Goal: Transaction & Acquisition: Book appointment/travel/reservation

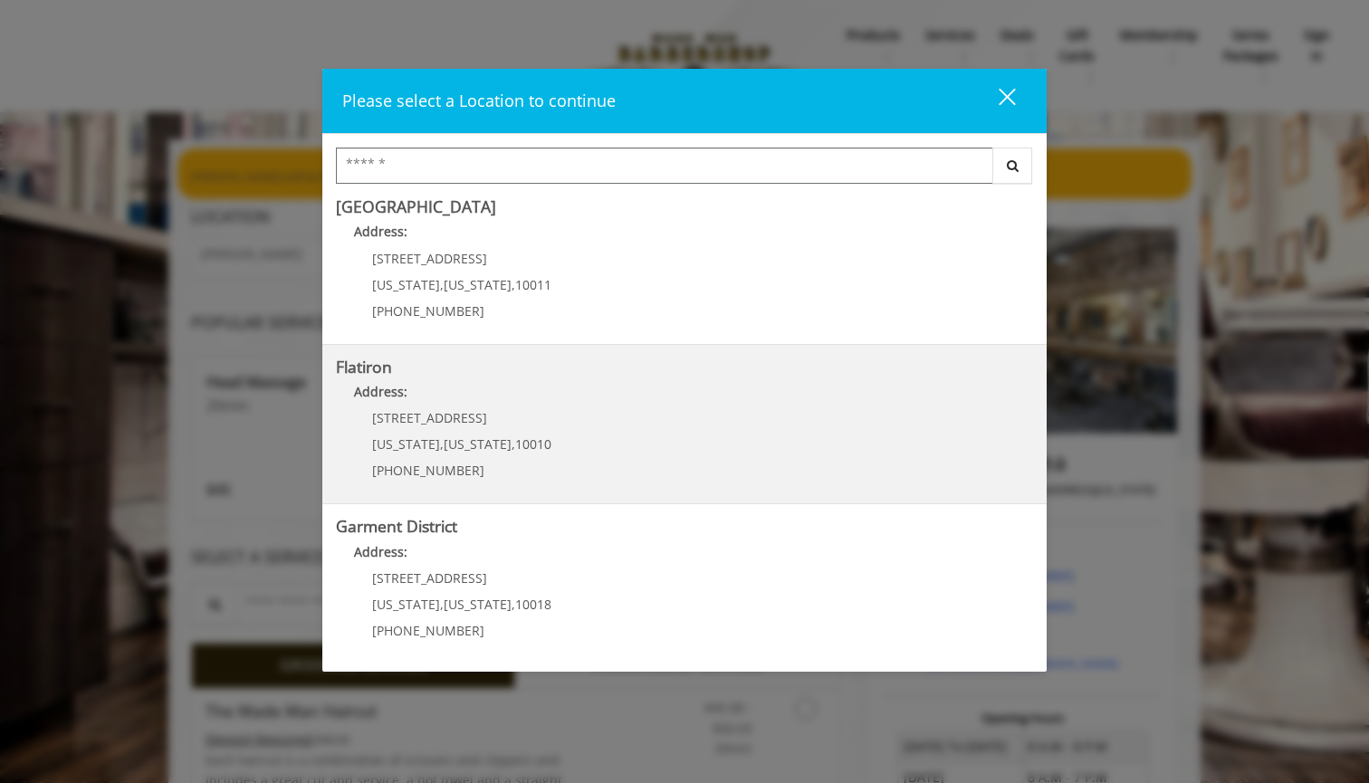
scroll to position [327, 0]
click at [573, 430] on "Flatiron Address: [STREET_ADDRESS][US_STATE][US_STATE] (917) 475-1765" at bounding box center [684, 425] width 697 height 132
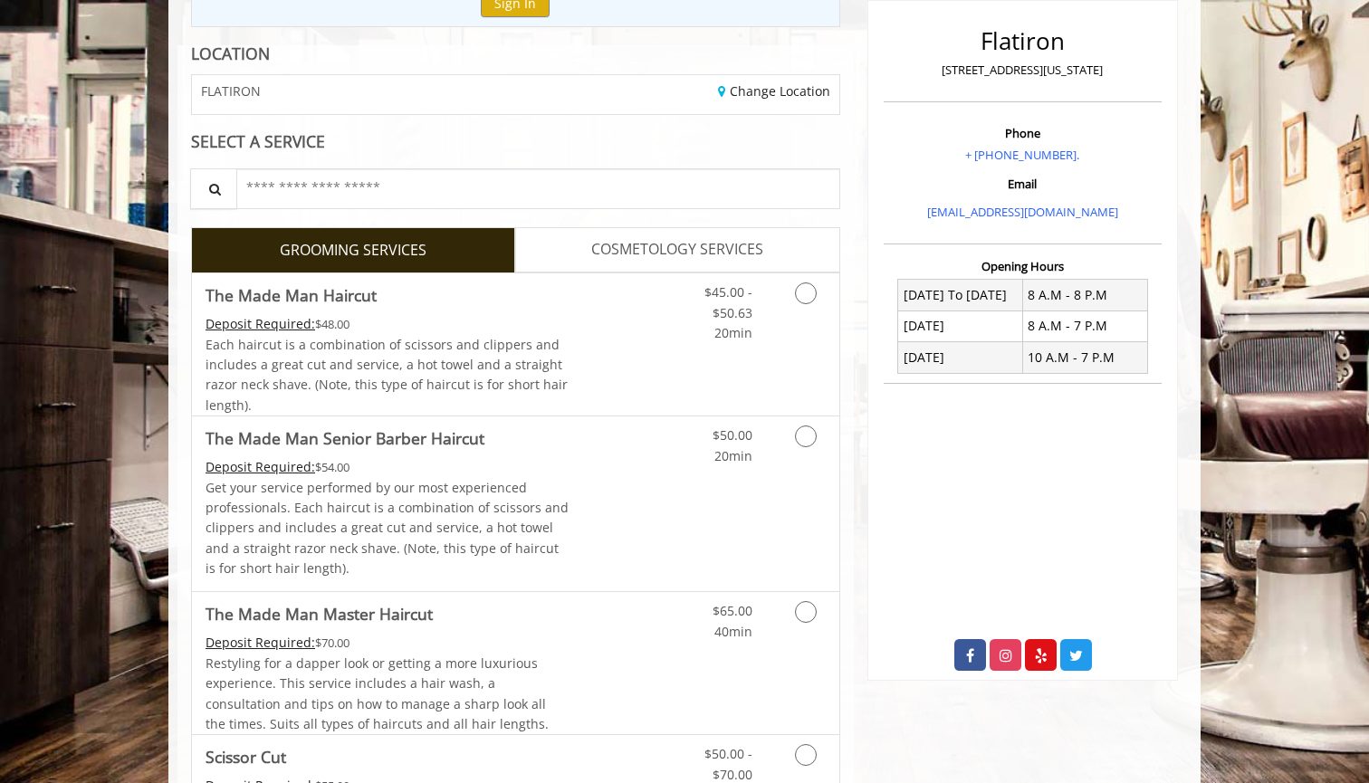
scroll to position [243, 0]
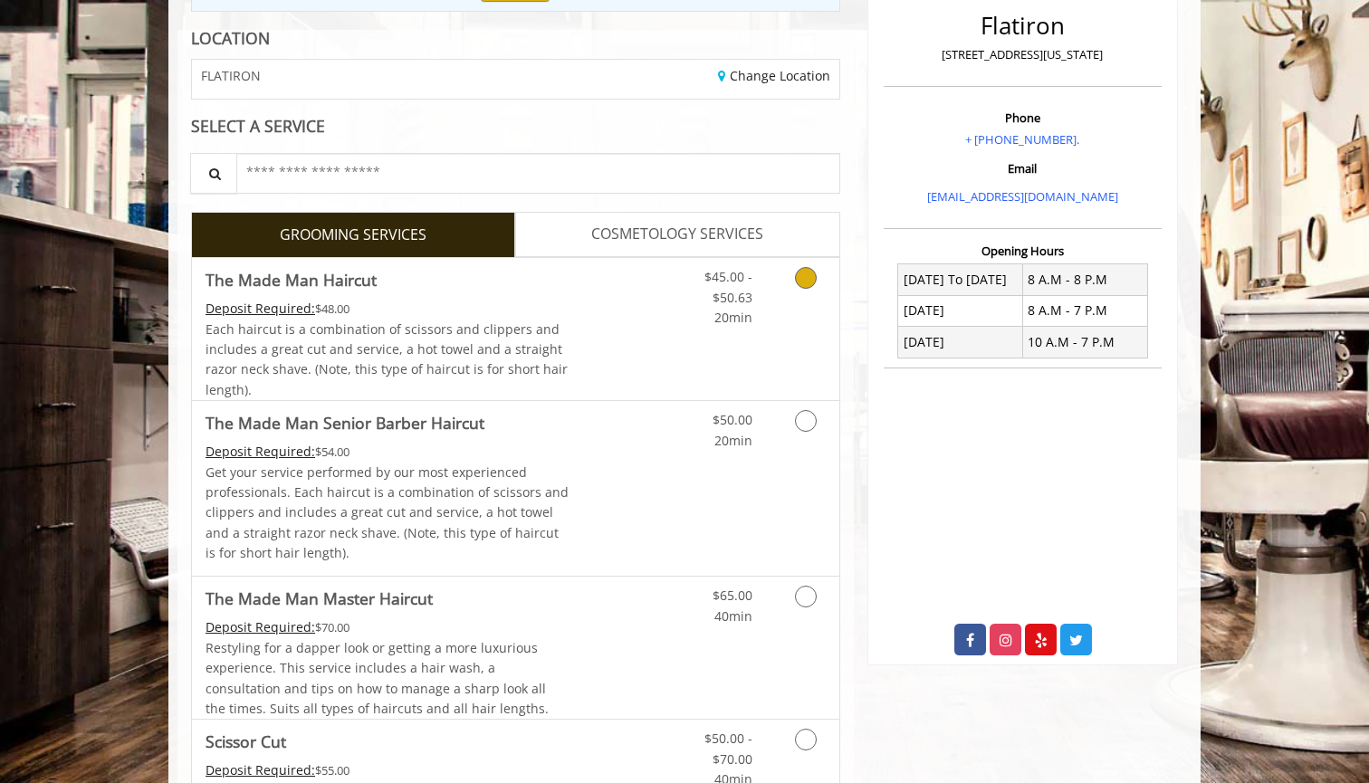
click at [481, 310] on div "Deposit Required: $48.00" at bounding box center [388, 309] width 364 height 20
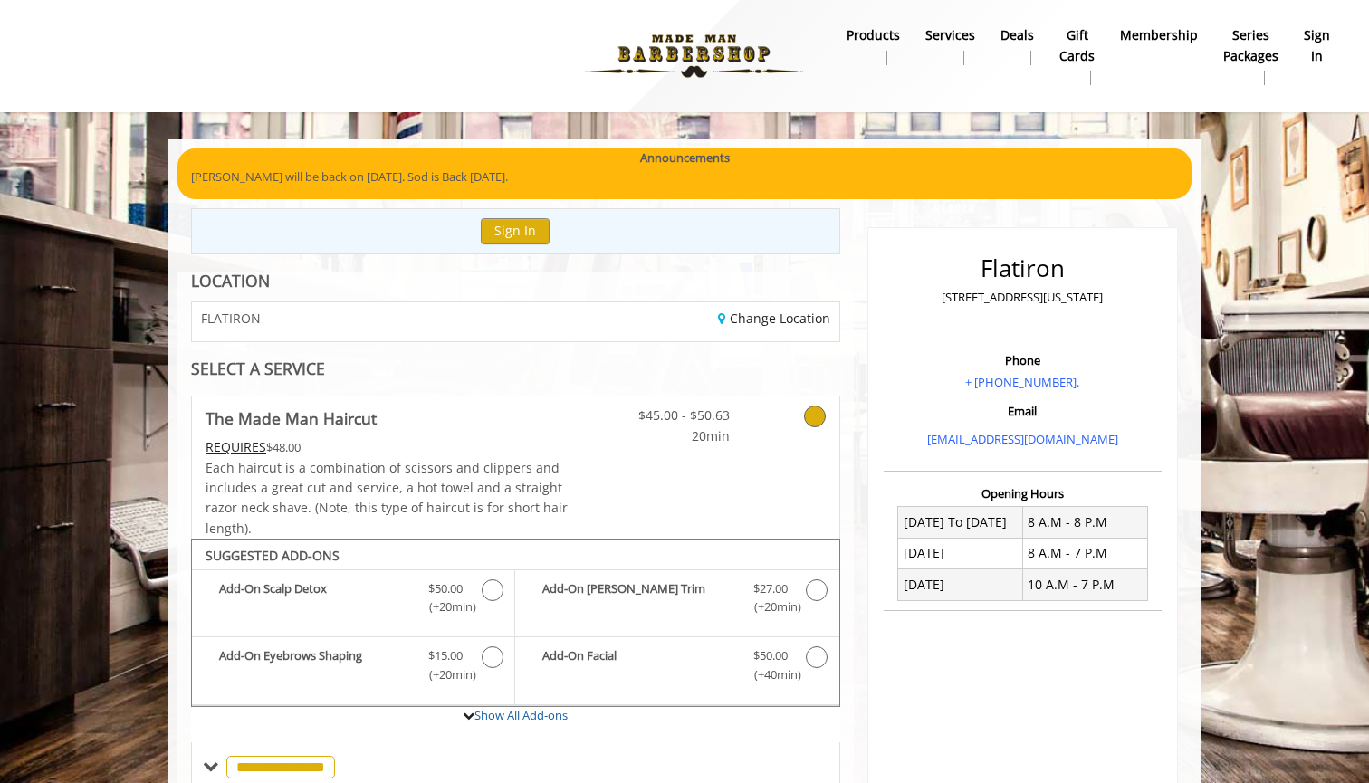
scroll to position [0, 0]
click at [760, 304] on div "Change Location" at bounding box center [683, 321] width 337 height 39
click at [754, 312] on link "Change Location" at bounding box center [774, 318] width 112 height 17
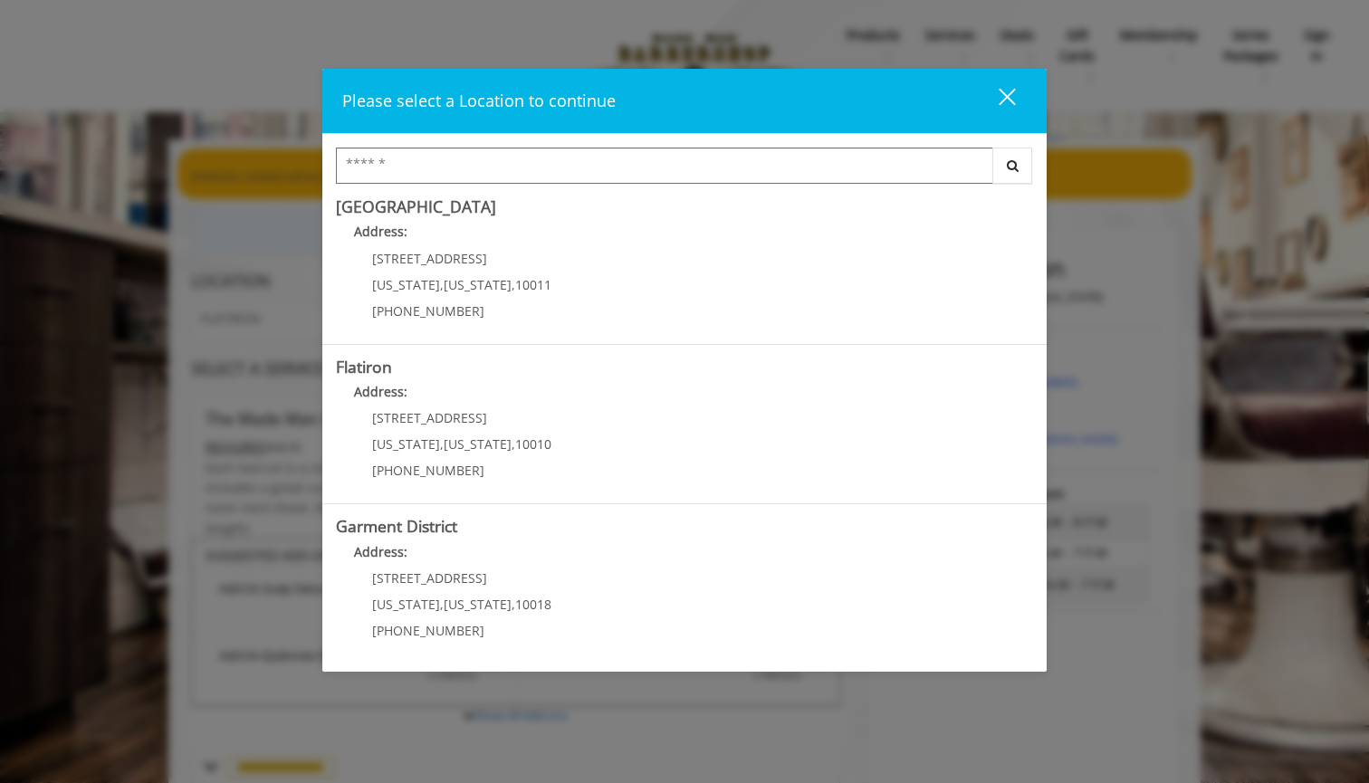
scroll to position [327, 0]
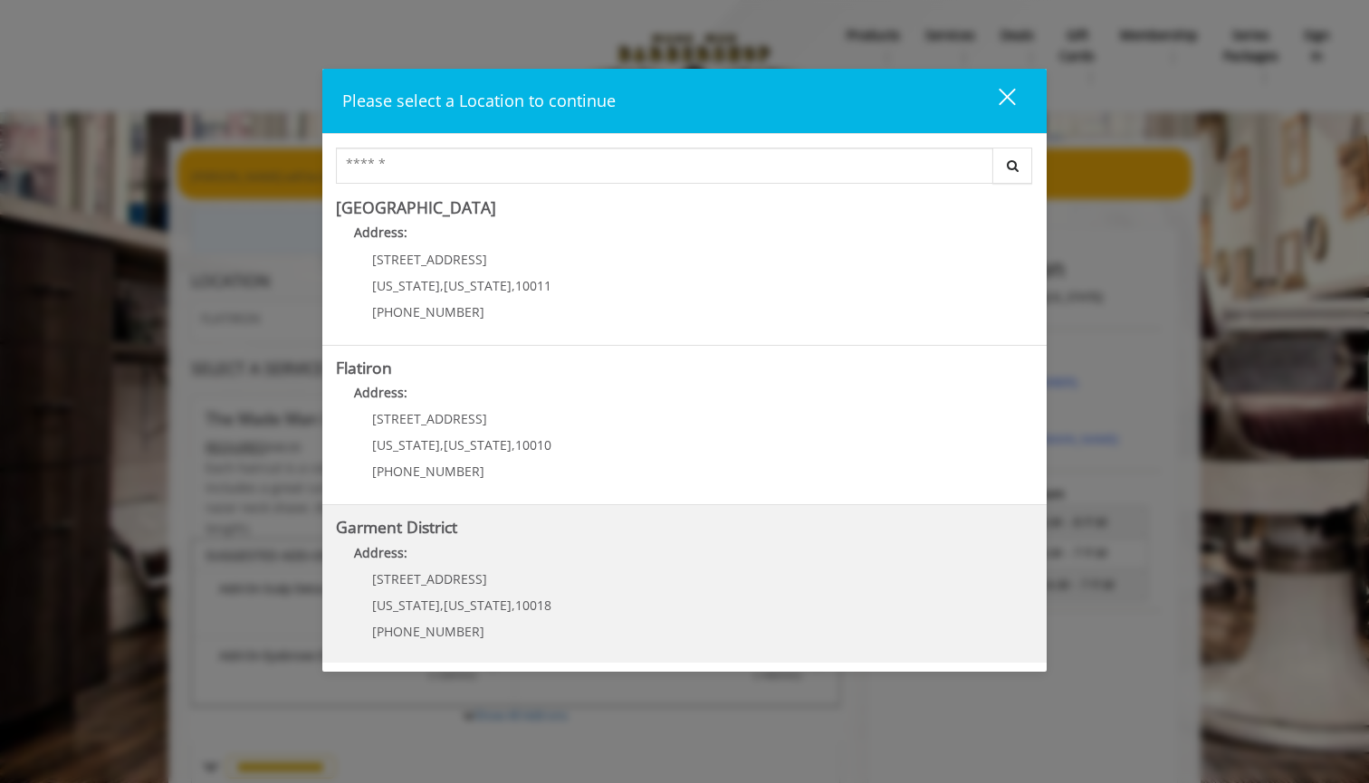
click at [513, 585] on div "1400 Broadway New York , New York , 10018 (212) 997-4247" at bounding box center [448, 611] width 225 height 79
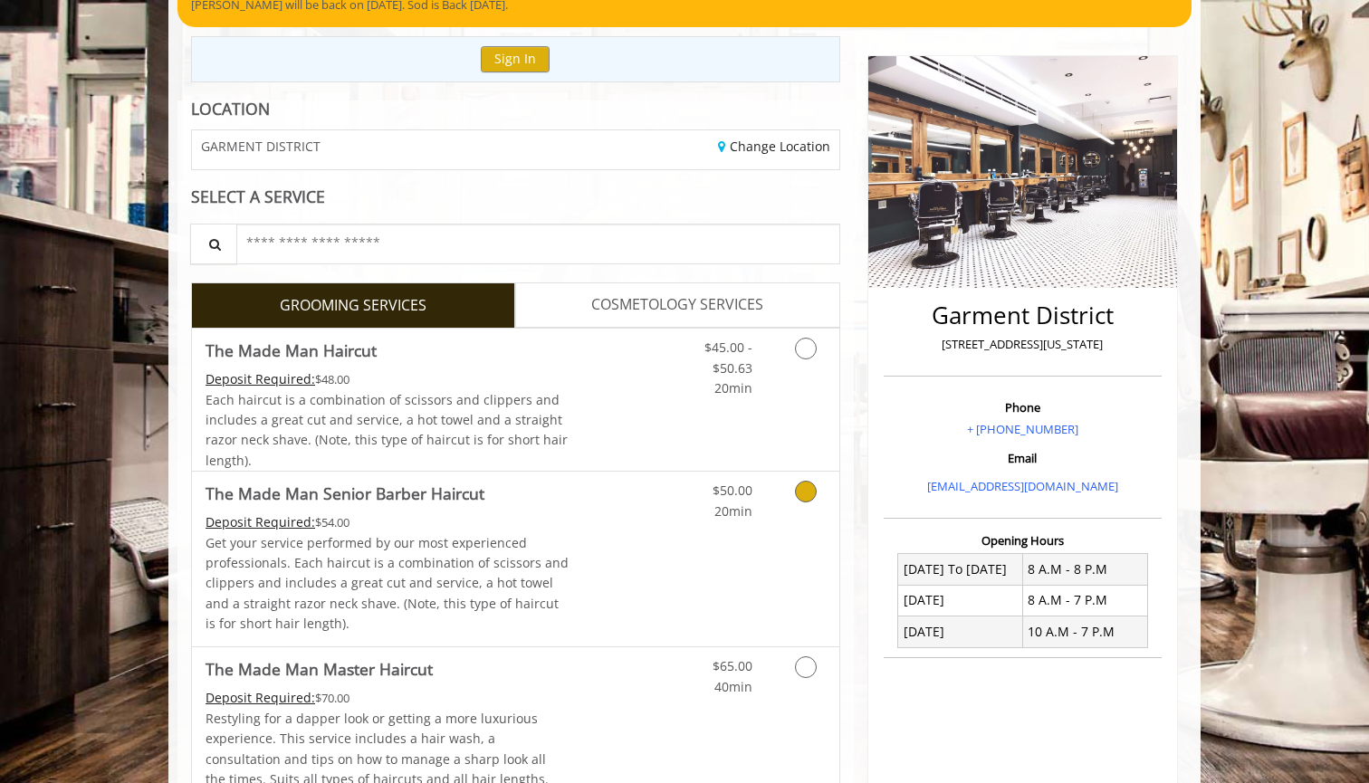
scroll to position [163, 0]
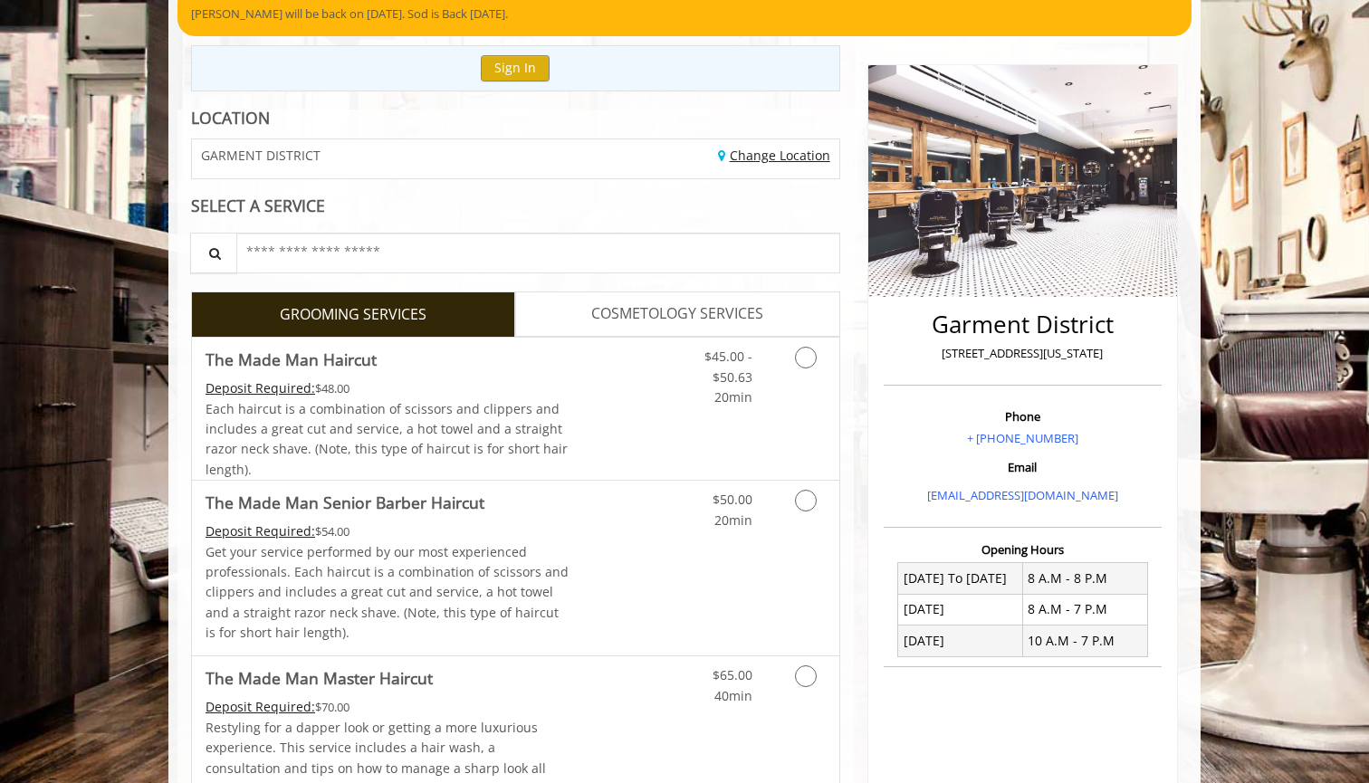
click at [764, 150] on link "Change Location" at bounding box center [774, 155] width 112 height 17
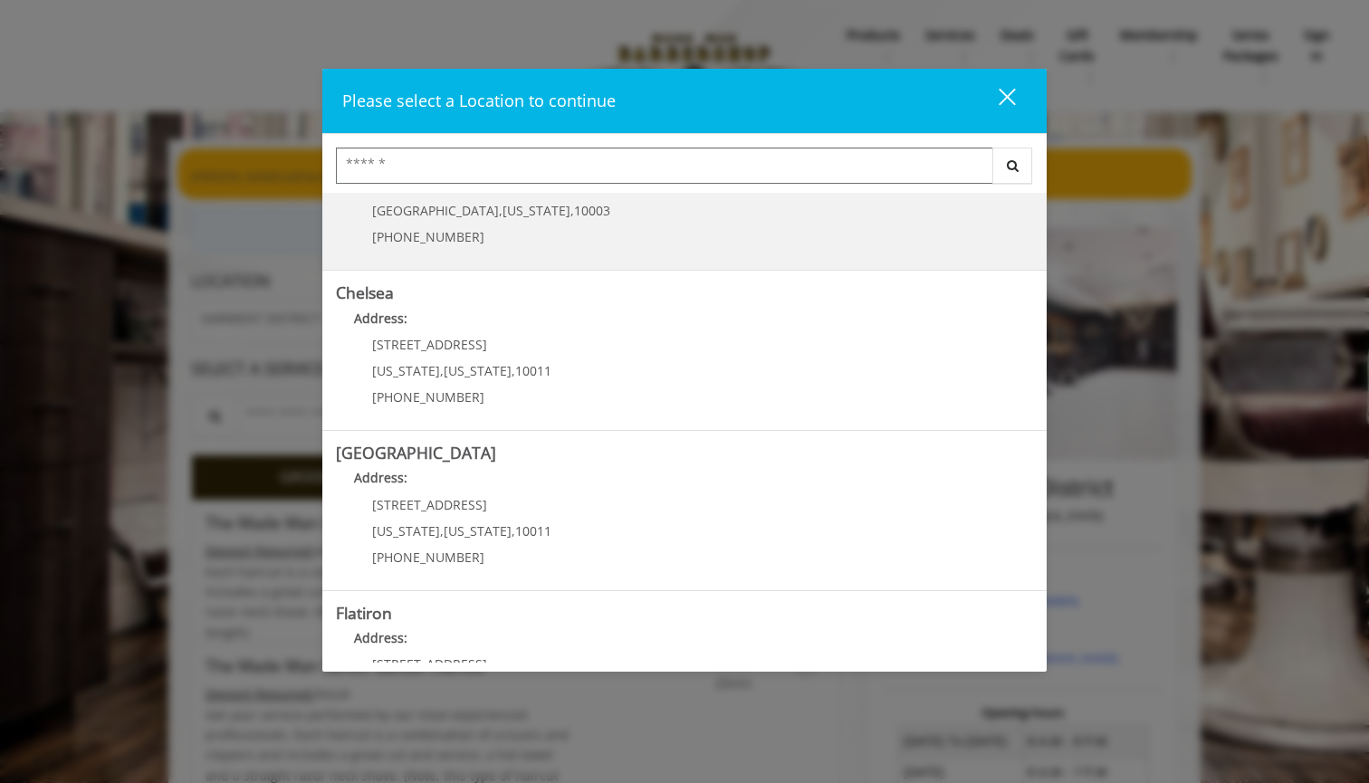
scroll to position [83, 0]
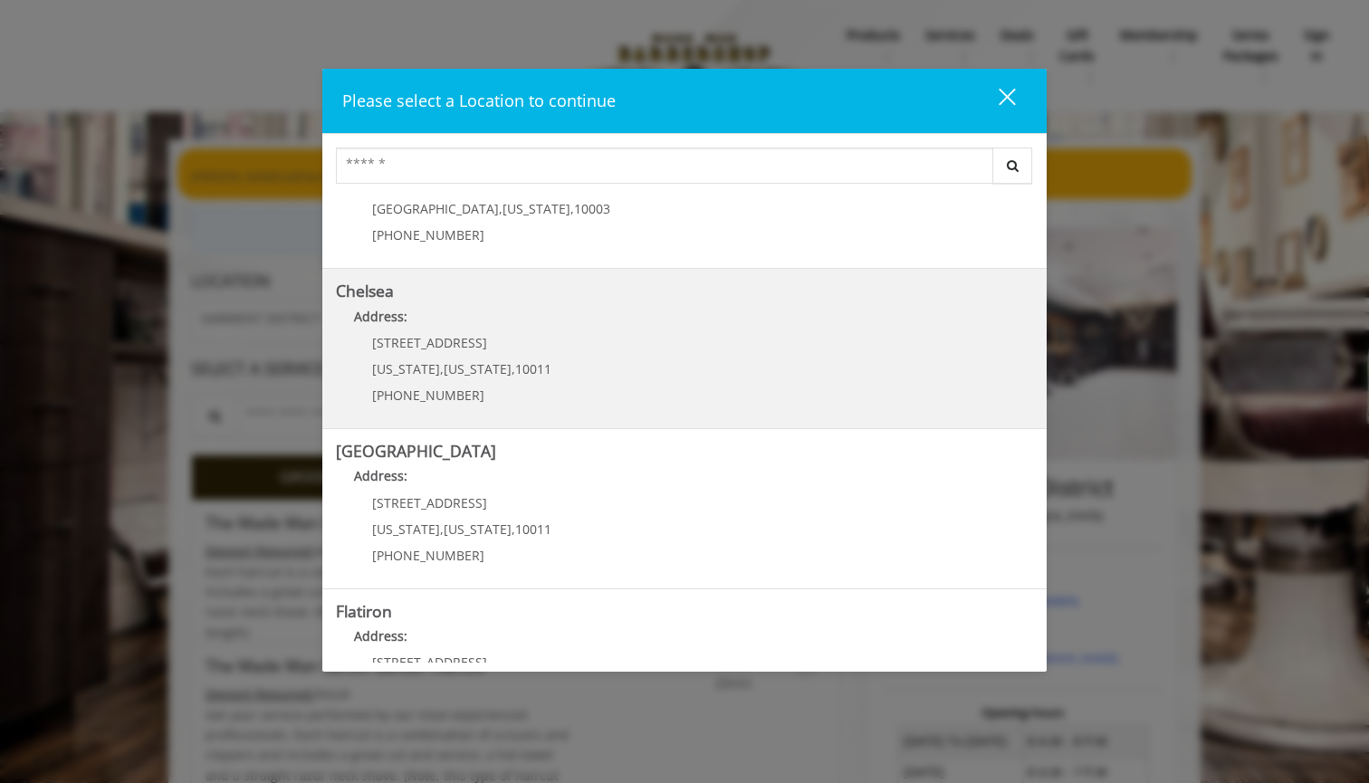
click at [645, 358] on link "Chelsea Address: 169/170 W 23rd St New York , New York , 10011 (917) 639-3902" at bounding box center [684, 348] width 697 height 132
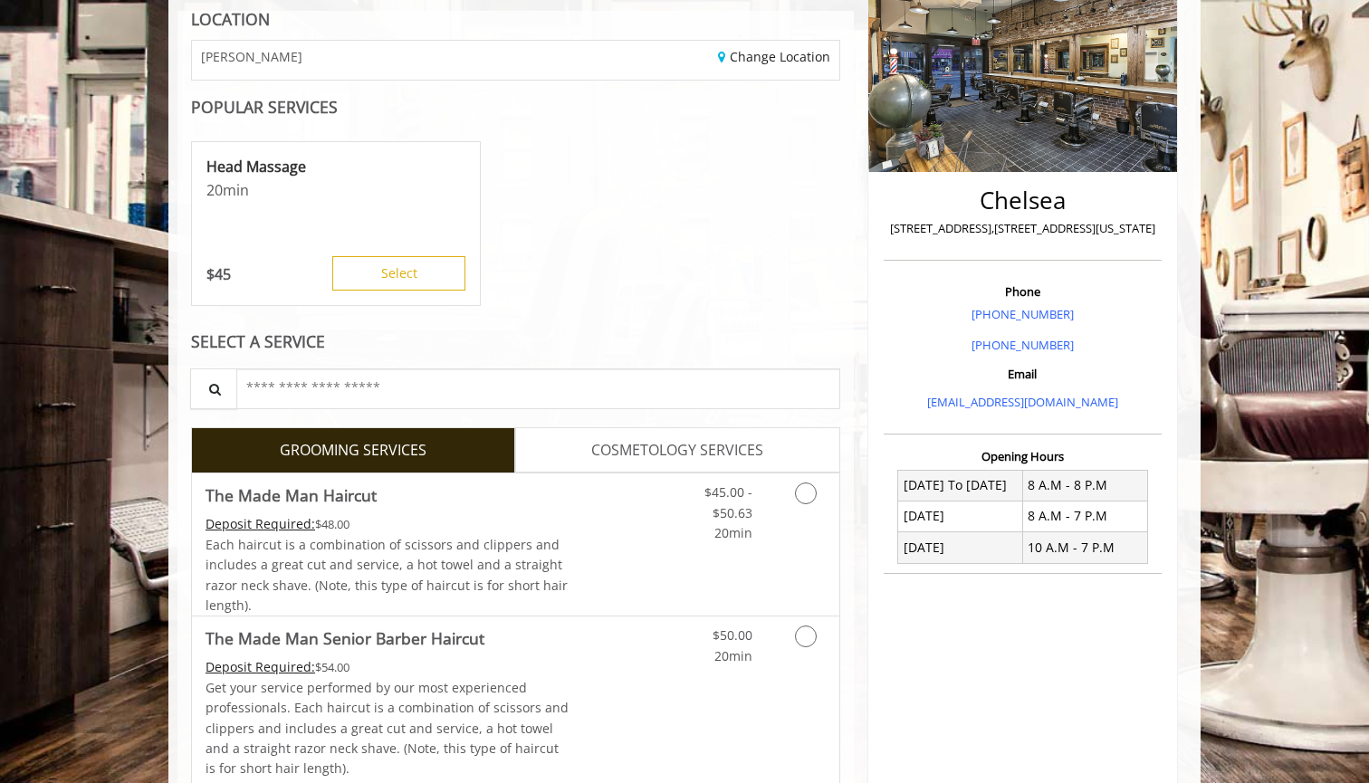
scroll to position [279, 0]
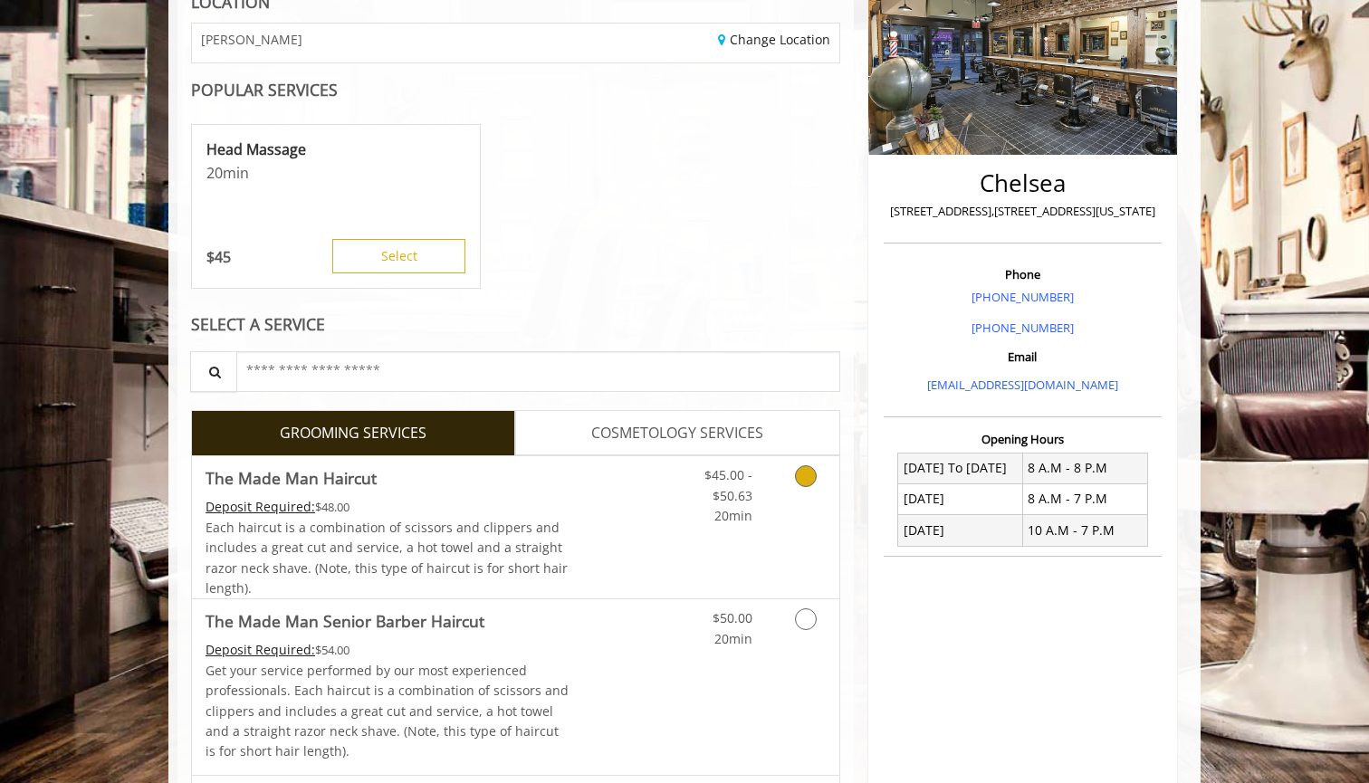
click at [780, 490] on link "Grooming services" at bounding box center [802, 491] width 46 height 70
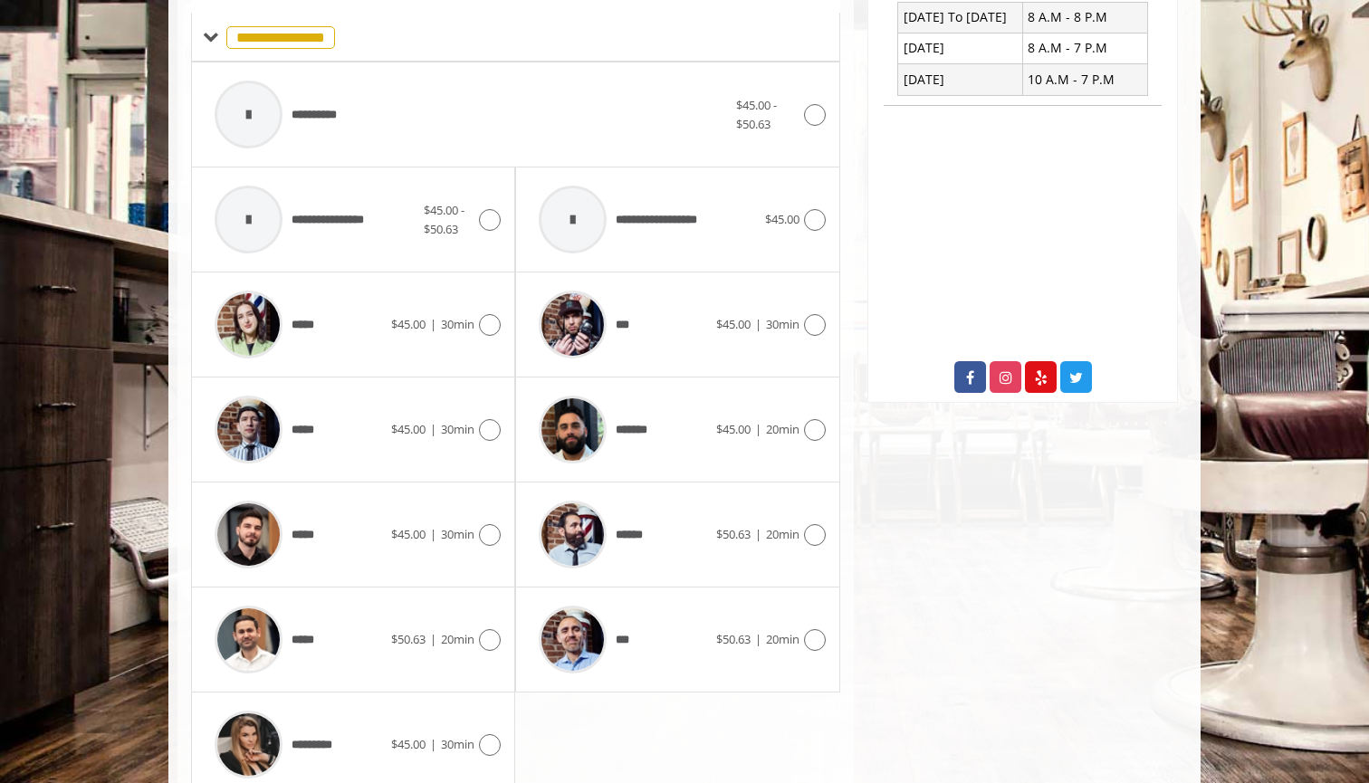
scroll to position [731, 0]
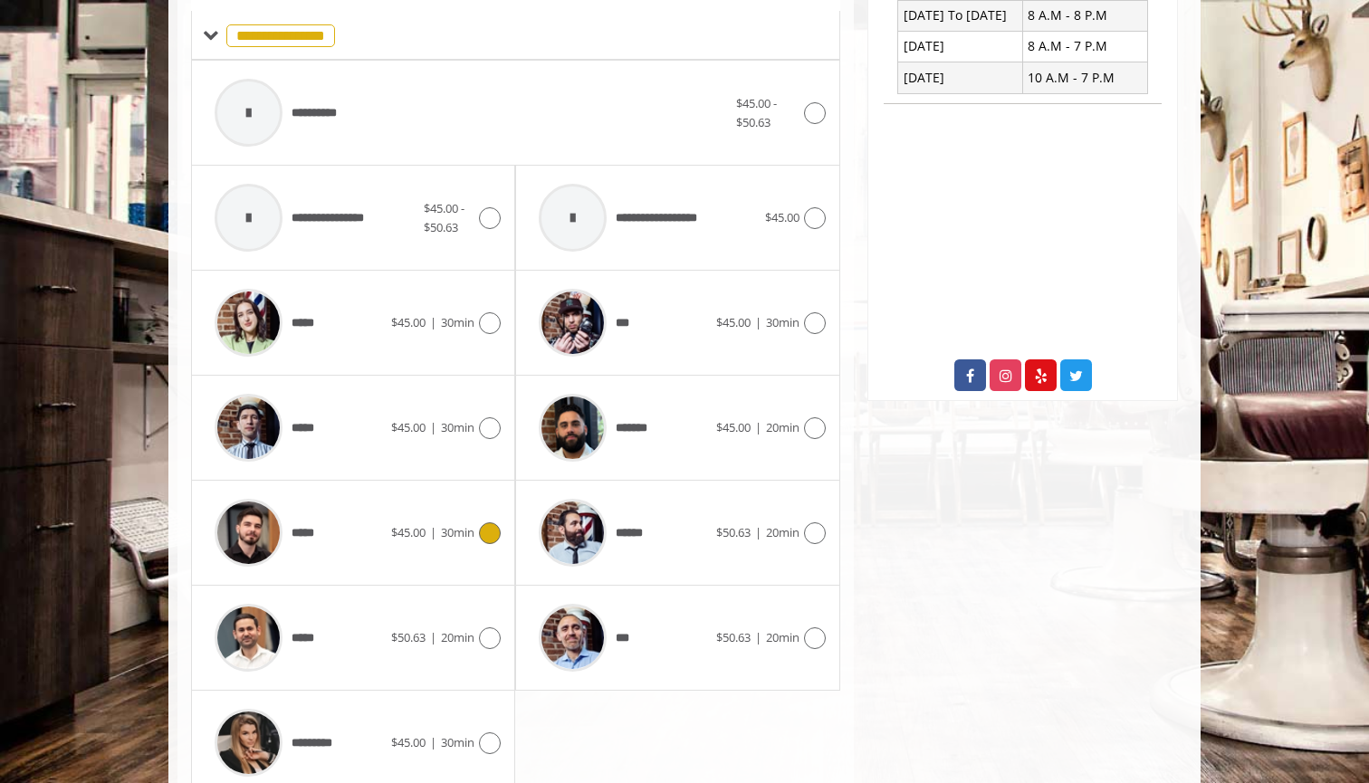
click at [463, 524] on span "30min" at bounding box center [457, 532] width 33 height 16
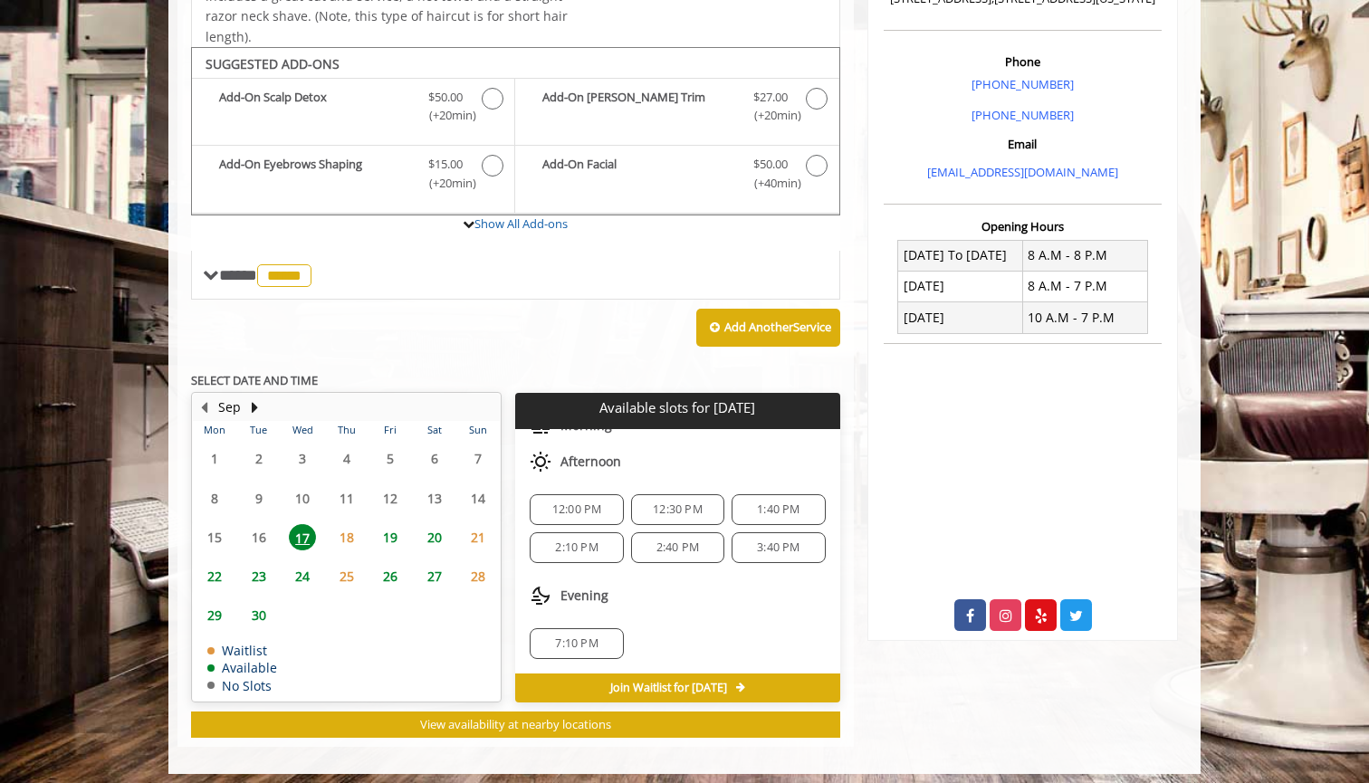
scroll to position [491, 0]
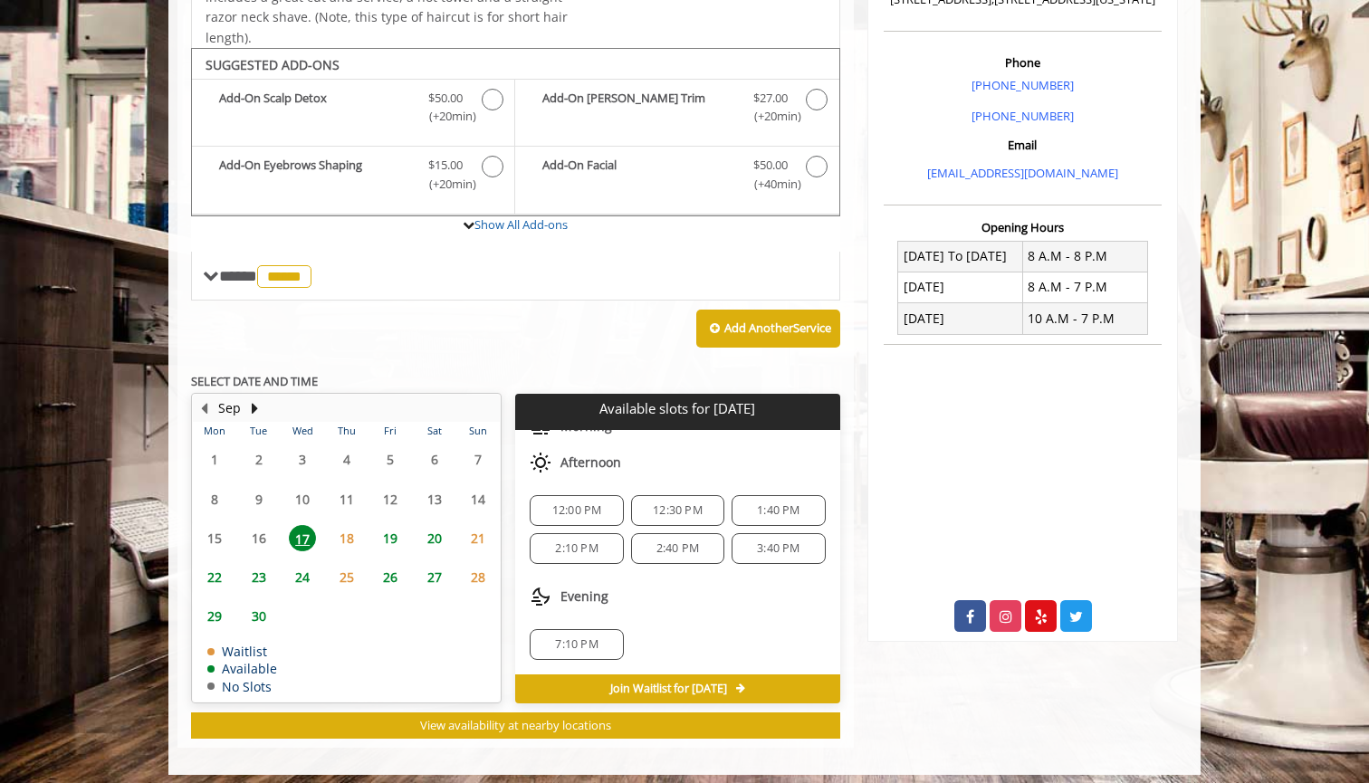
click at [390, 531] on span "19" at bounding box center [390, 538] width 27 height 26
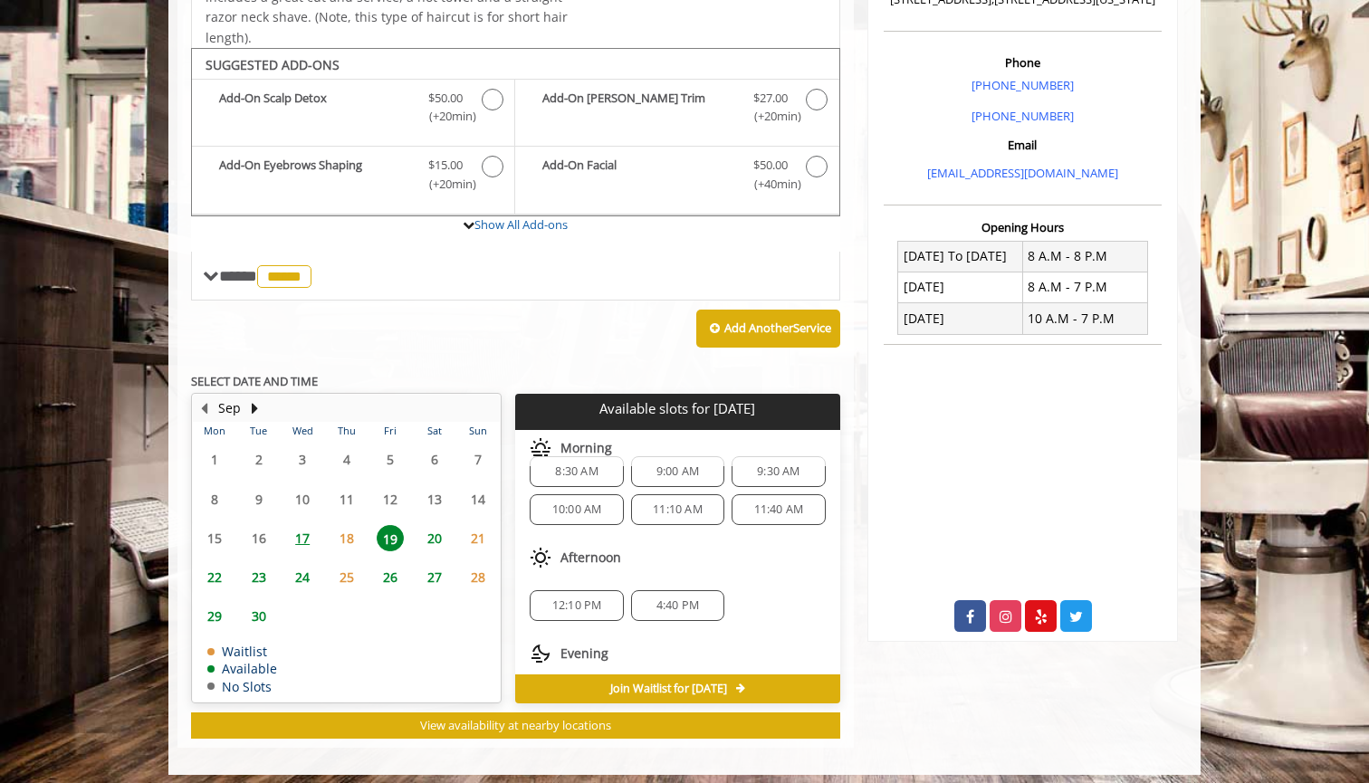
scroll to position [21, 0]
click at [684, 602] on span "4:40 PM" at bounding box center [677, 609] width 43 height 14
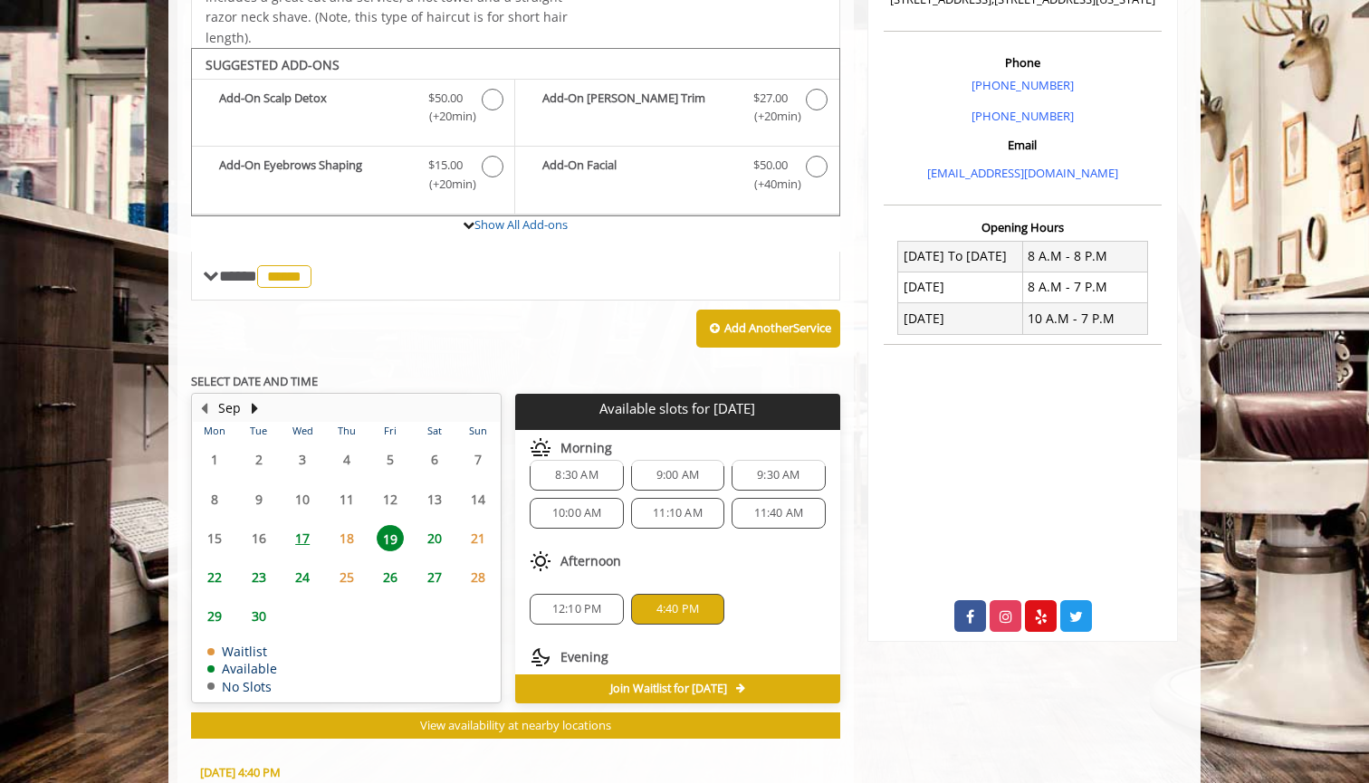
scroll to position [814, 0]
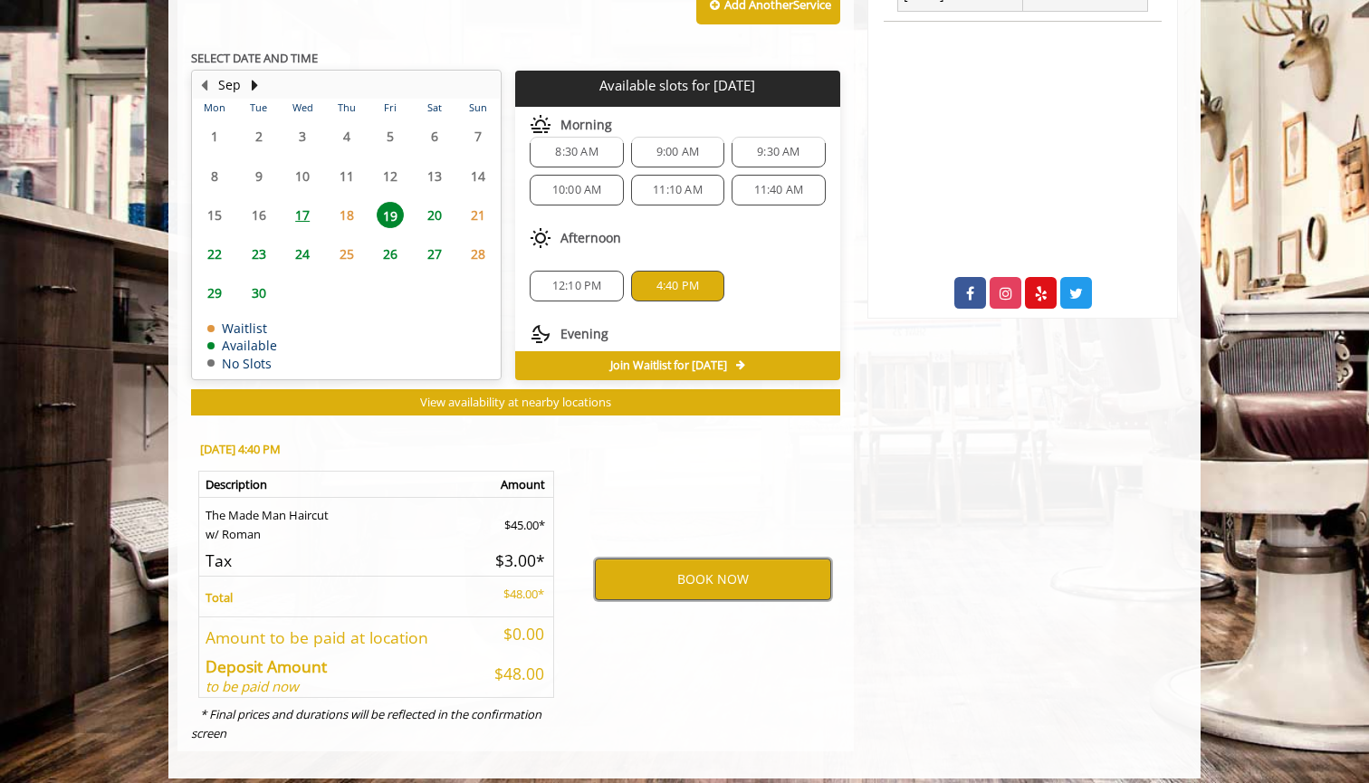
click at [730, 564] on button "BOOK NOW" at bounding box center [713, 580] width 236 height 42
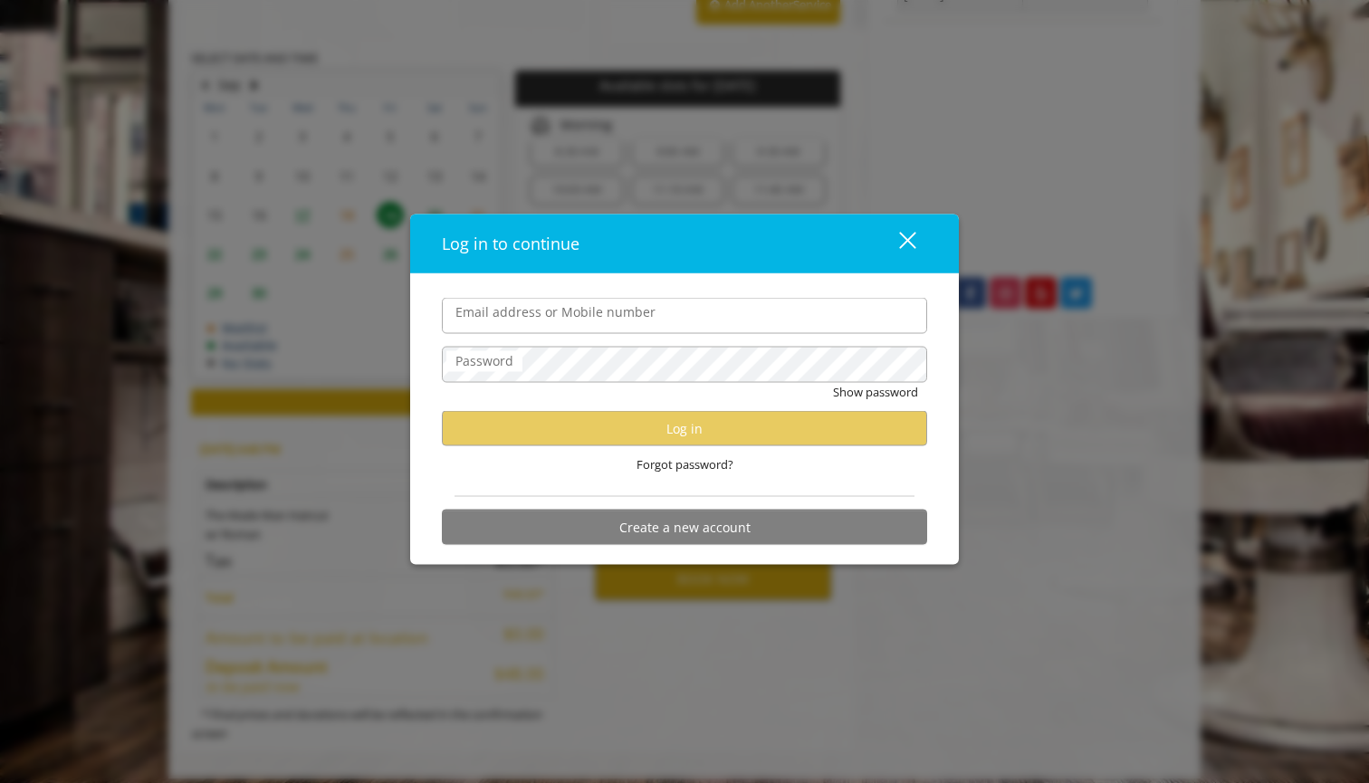
click at [696, 240] on div "Log in to continue" at bounding box center [654, 244] width 424 height 26
click at [632, 309] on label "Email address or Mobile number" at bounding box center [555, 312] width 218 height 20
click at [632, 309] on input "Email address or Mobile number" at bounding box center [684, 316] width 485 height 36
click at [595, 471] on div "Forgot password?" at bounding box center [684, 464] width 485 height 37
click at [560, 319] on label "Email address or Mobile number" at bounding box center [555, 312] width 218 height 20
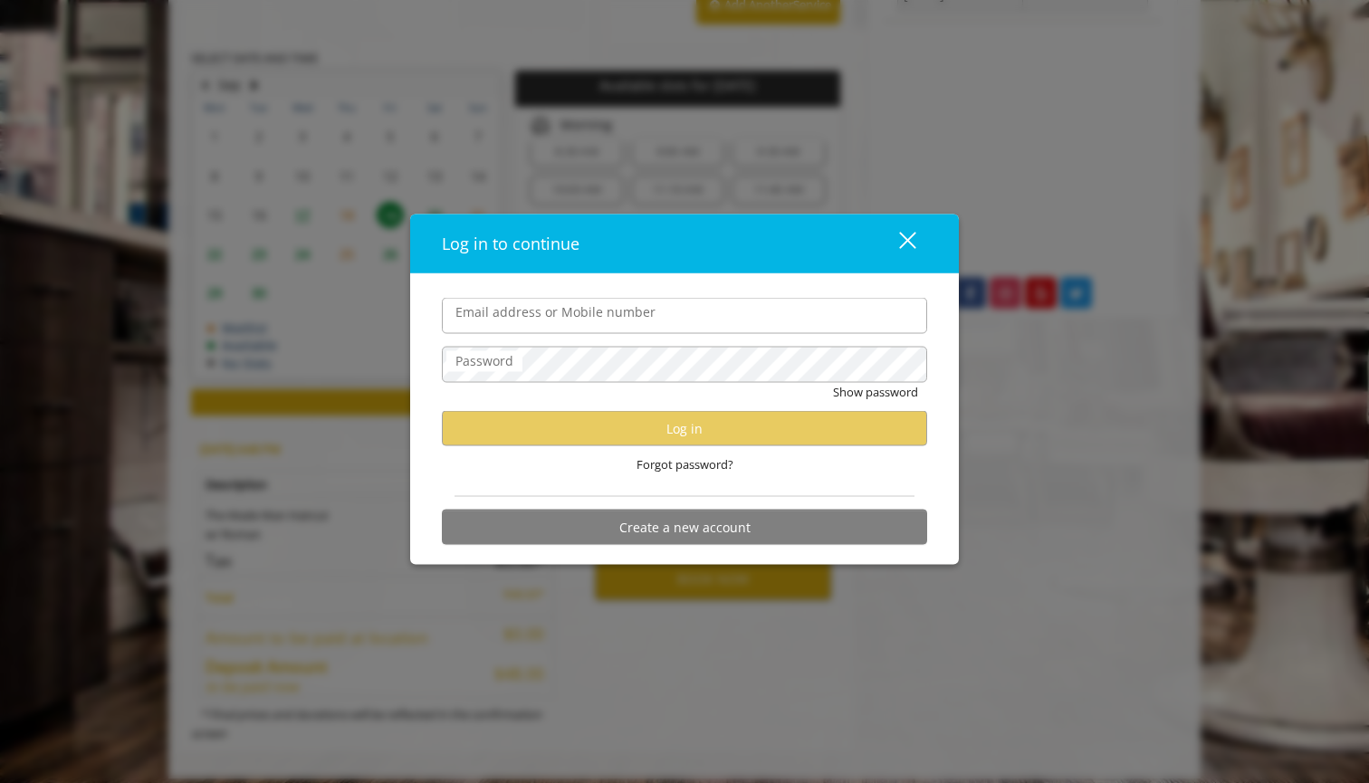
click at [560, 319] on input "Email address or Mobile number" at bounding box center [684, 316] width 485 height 36
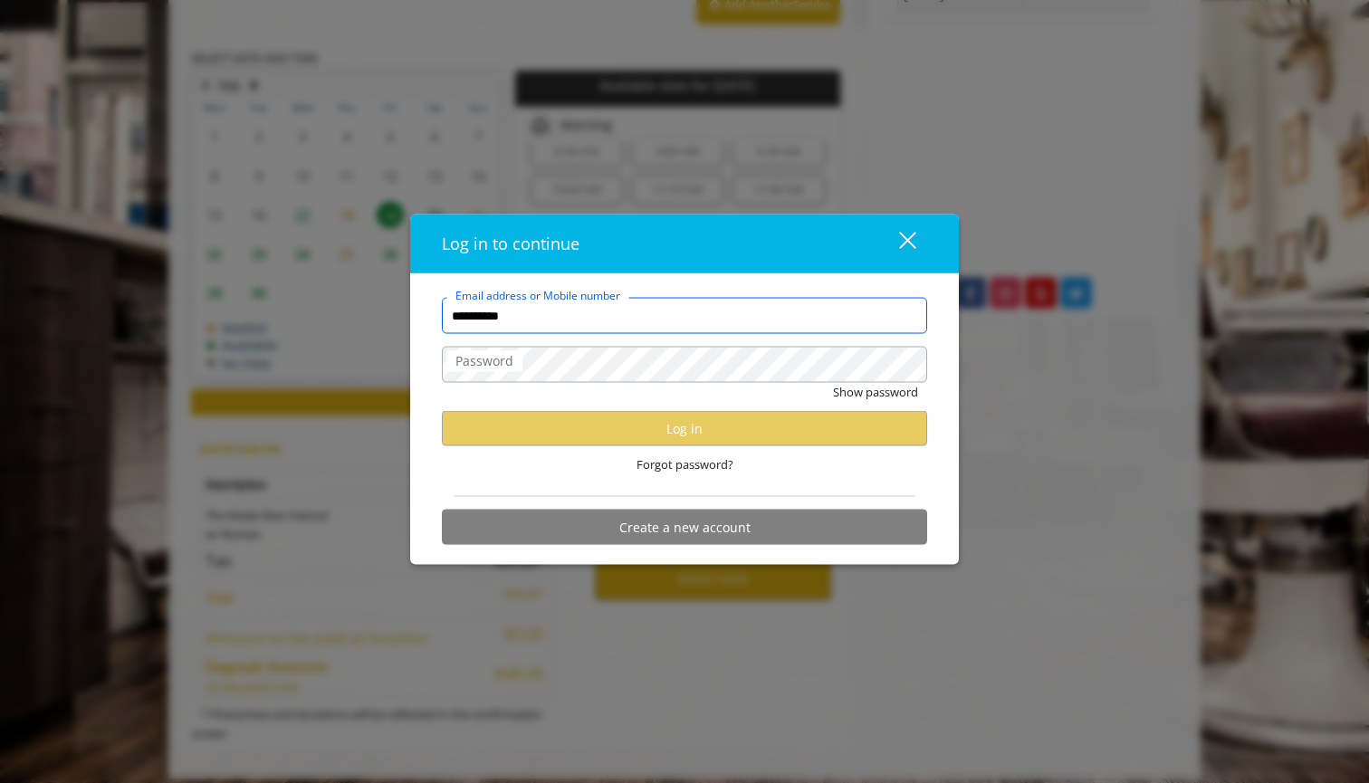
type input "**********"
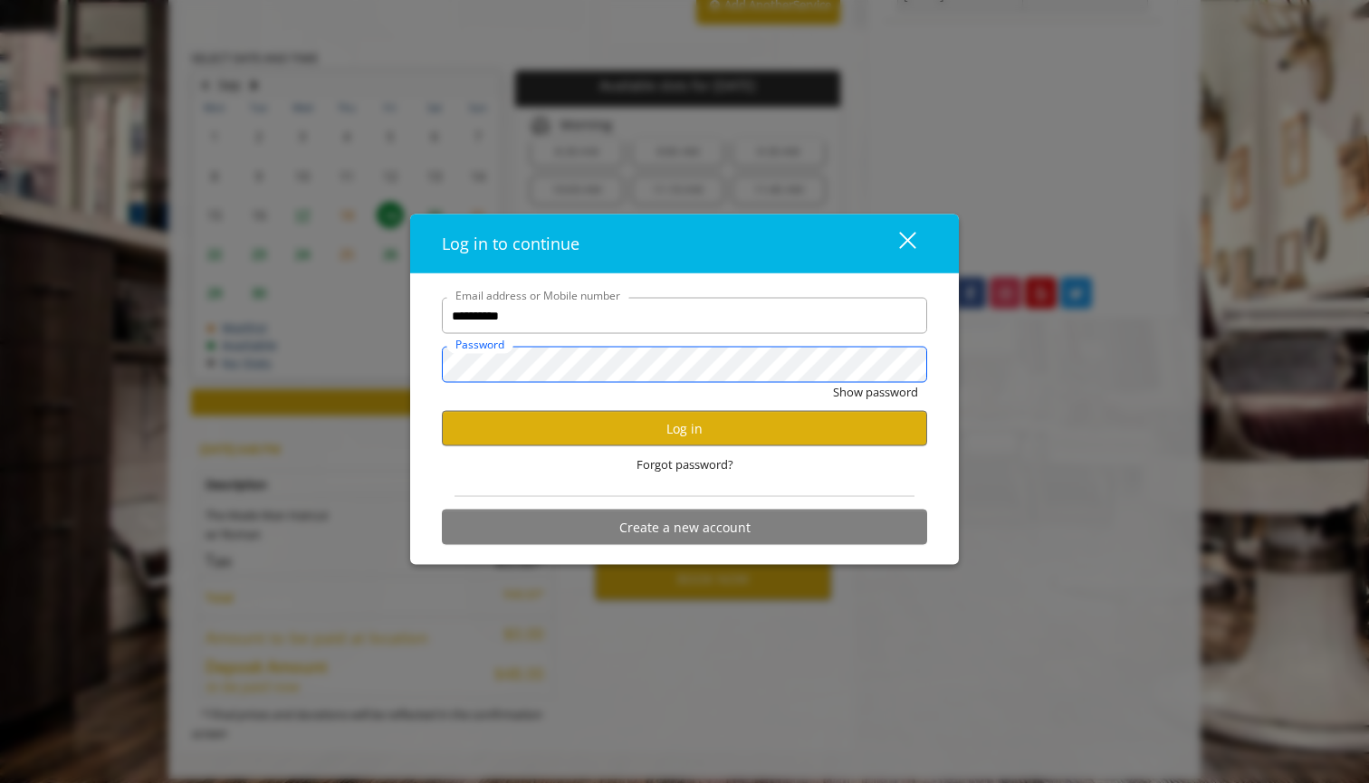
click at [875, 392] on button "Show password" at bounding box center [875, 392] width 85 height 19
click at [716, 427] on button "Log in" at bounding box center [684, 428] width 485 height 35
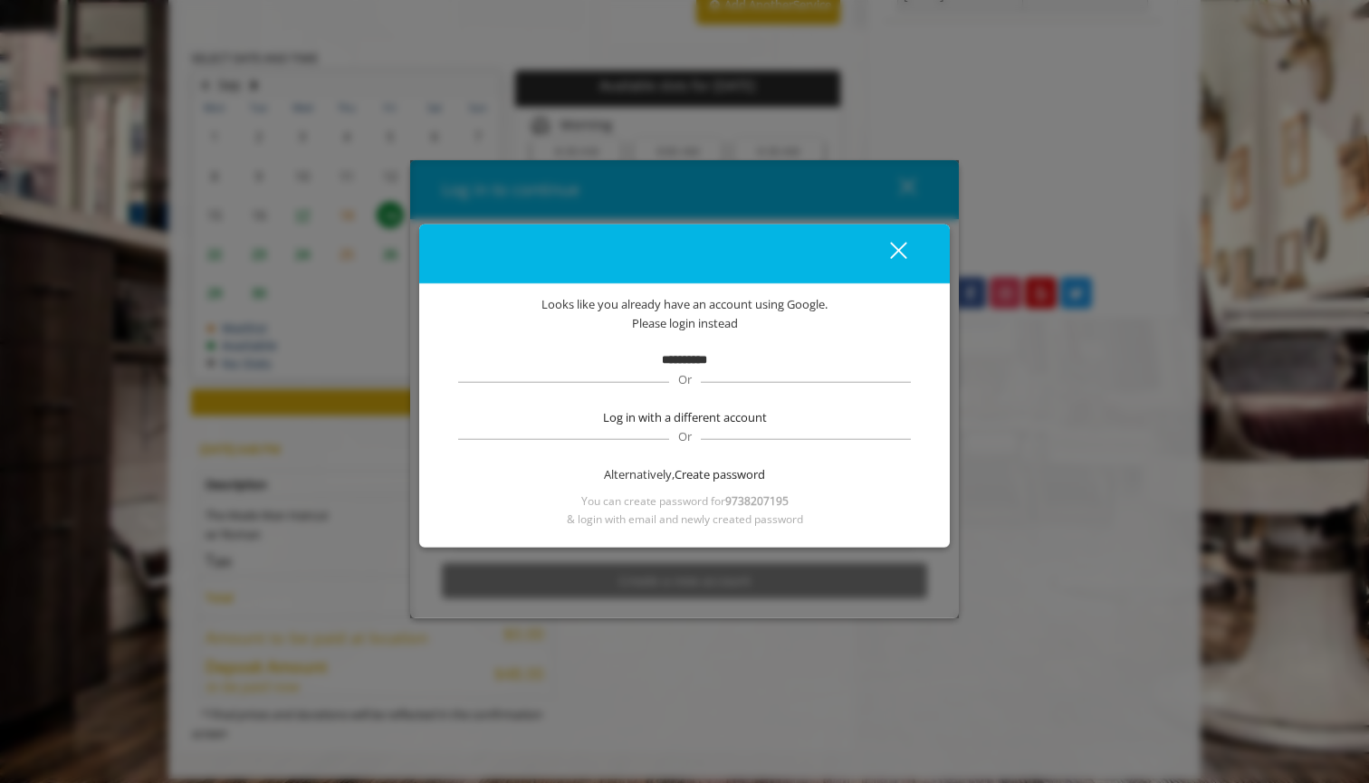
click at [679, 362] on b "**********" at bounding box center [684, 360] width 45 height 12
click at [715, 415] on span "Log in with a different account" at bounding box center [685, 417] width 164 height 19
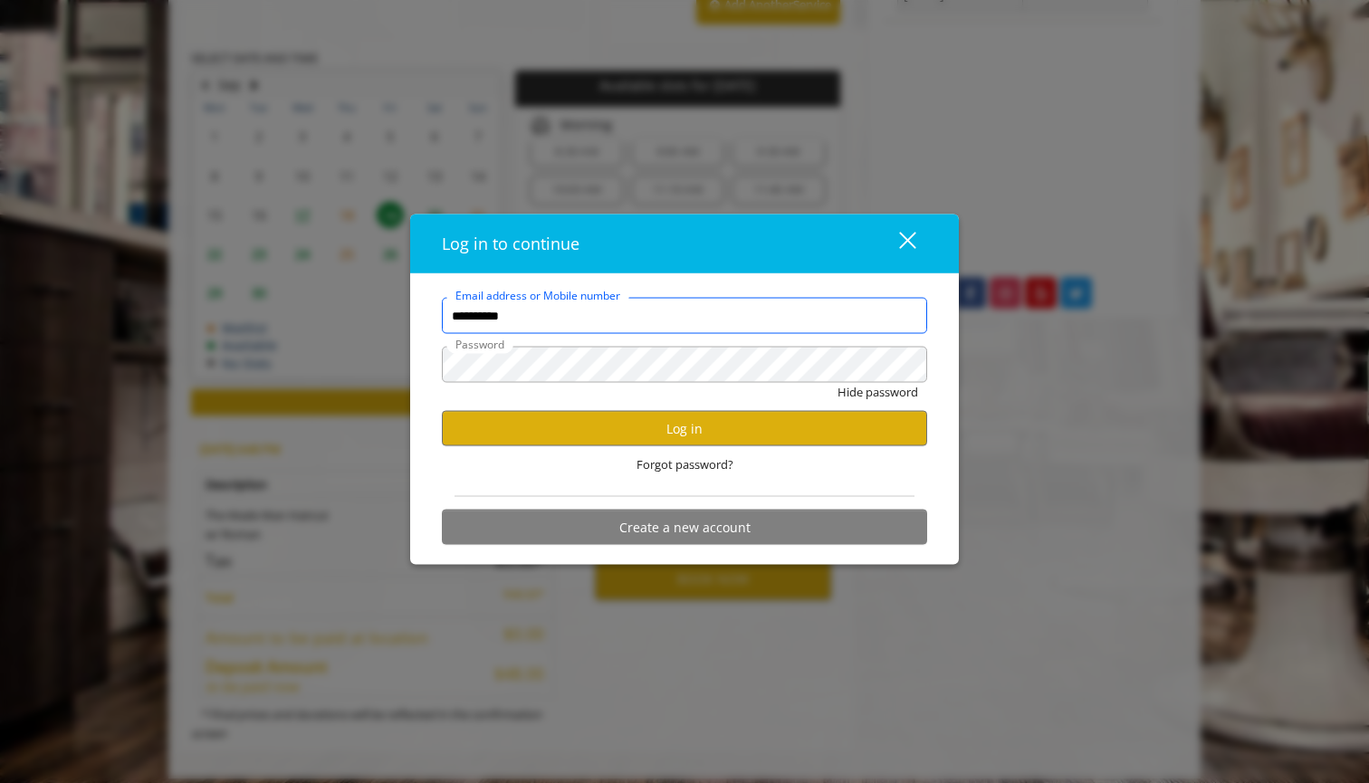
click at [638, 301] on input "**********" at bounding box center [684, 316] width 485 height 36
click at [631, 317] on input "**********" at bounding box center [684, 316] width 485 height 36
type input "**********"
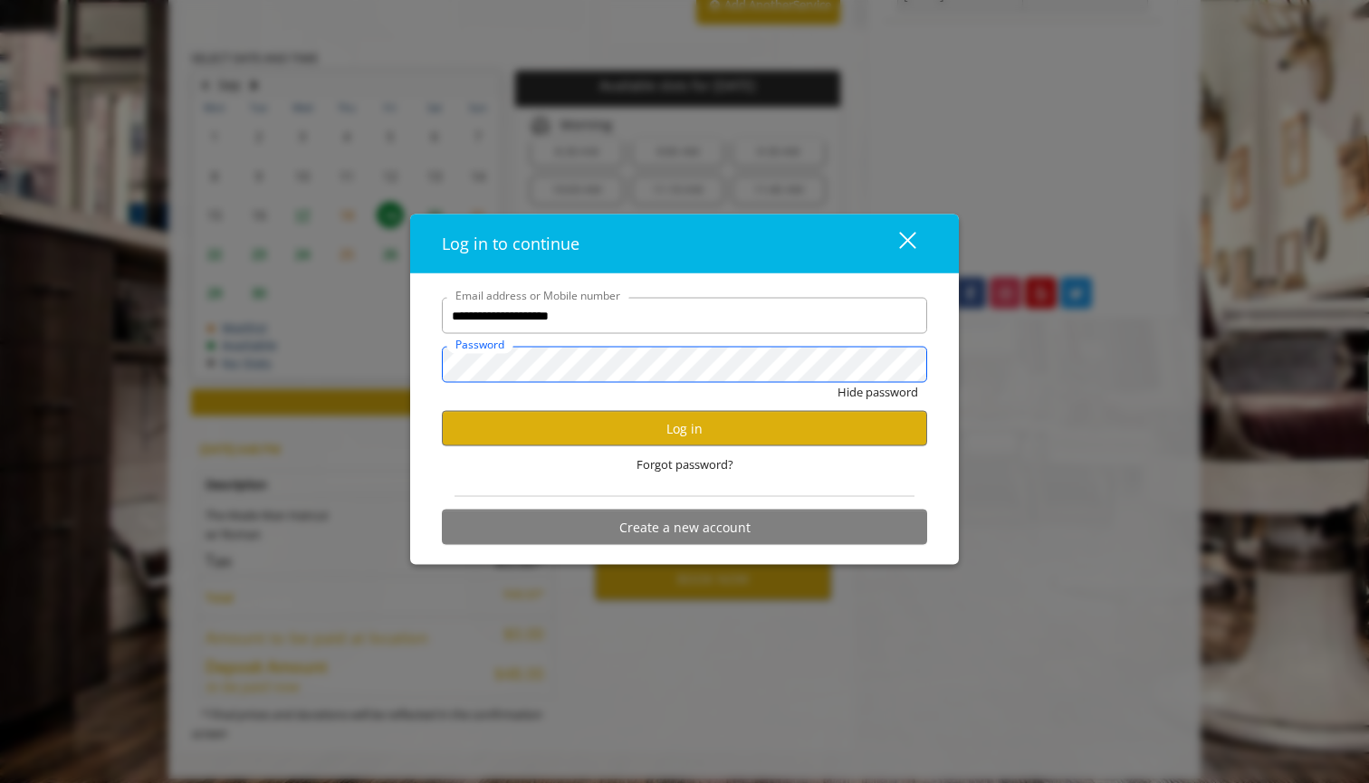
click at [876, 392] on button "Hide password" at bounding box center [877, 392] width 81 height 19
click at [694, 432] on button "Log in" at bounding box center [684, 428] width 485 height 35
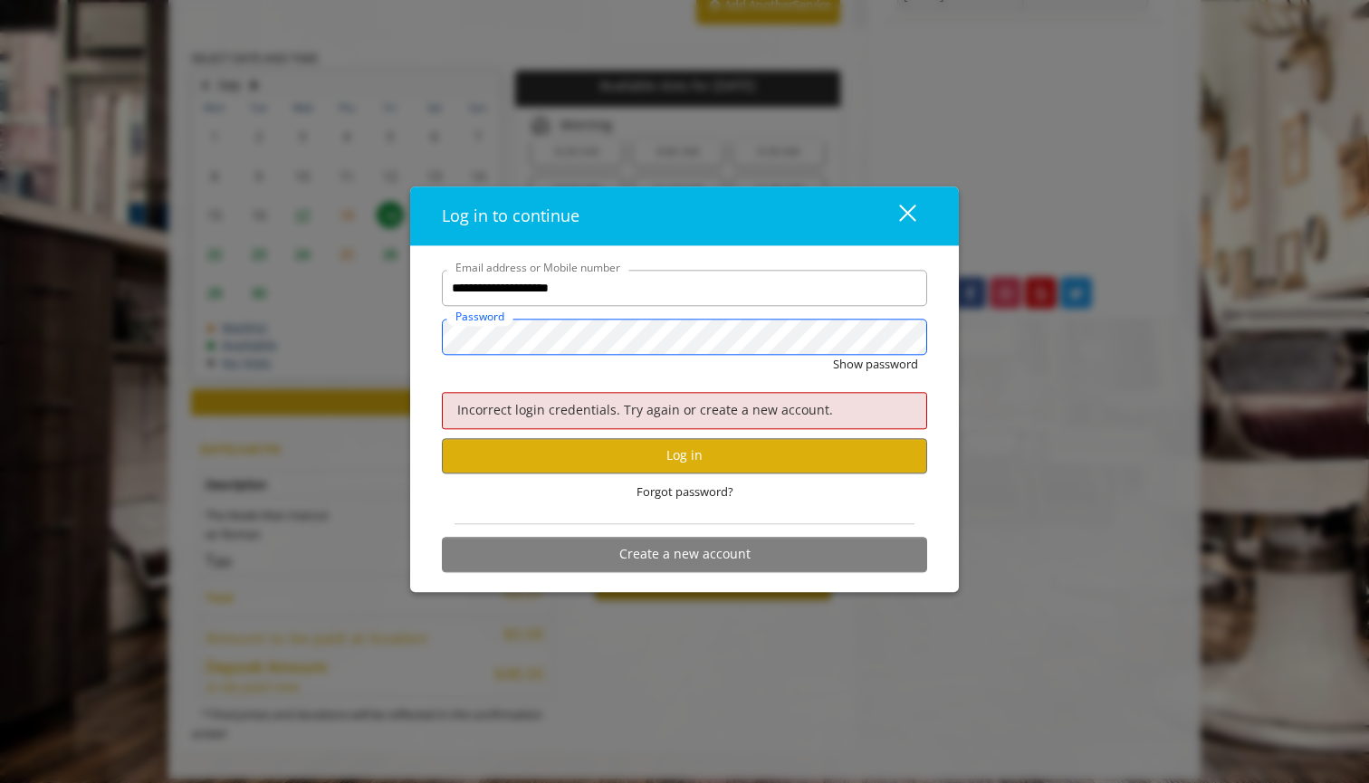
click at [875, 365] on button "Show password" at bounding box center [875, 365] width 85 height 19
click at [699, 464] on button "Log in" at bounding box center [684, 455] width 485 height 35
click at [678, 458] on button "Log in" at bounding box center [684, 455] width 485 height 35
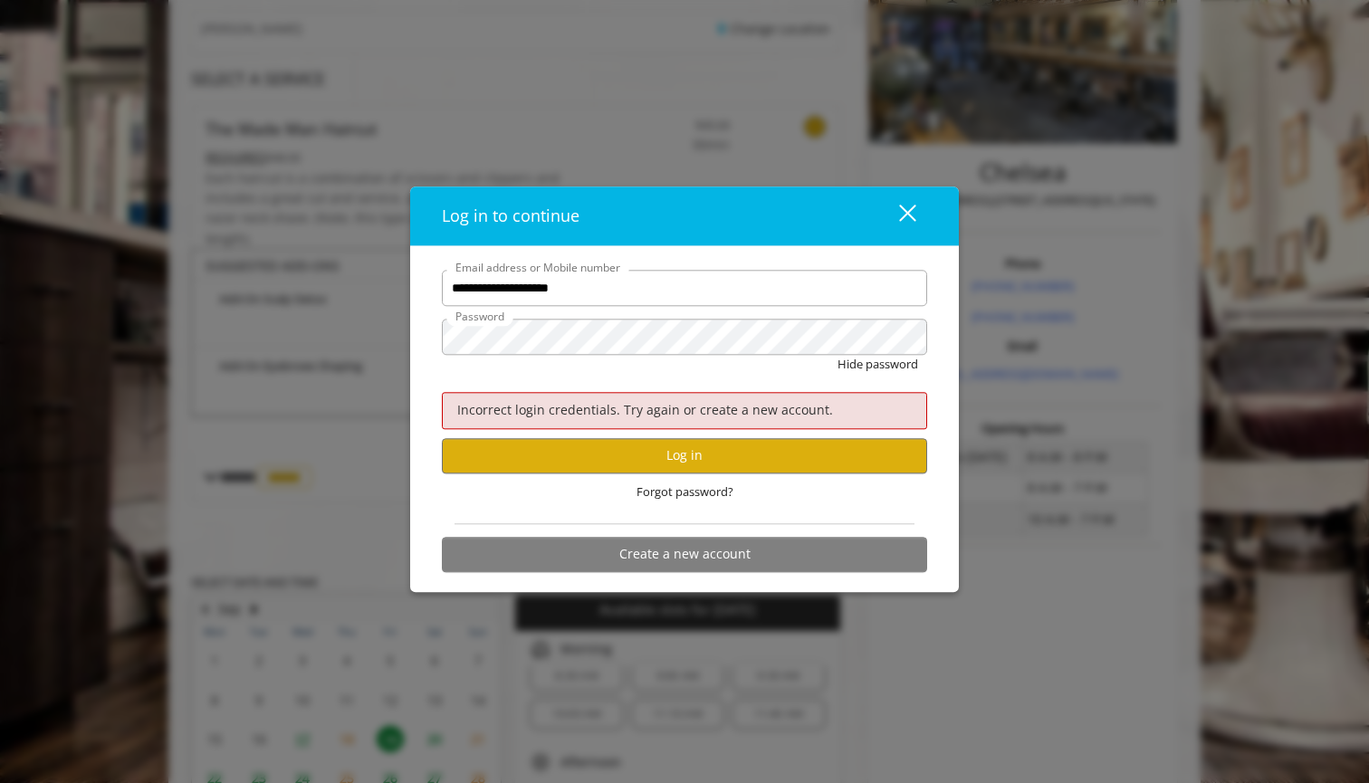
scroll to position [296, 0]
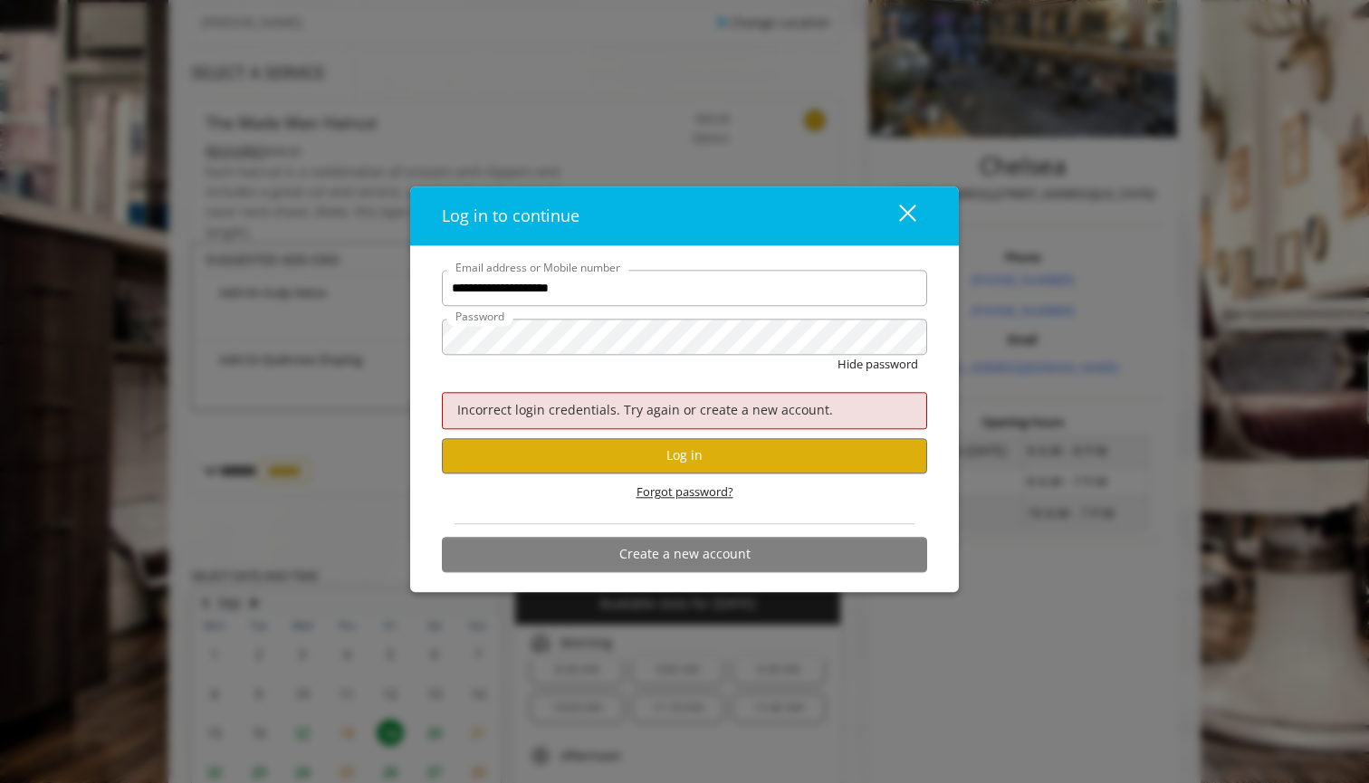
click at [688, 490] on span "Forgot password?" at bounding box center [684, 492] width 97 height 19
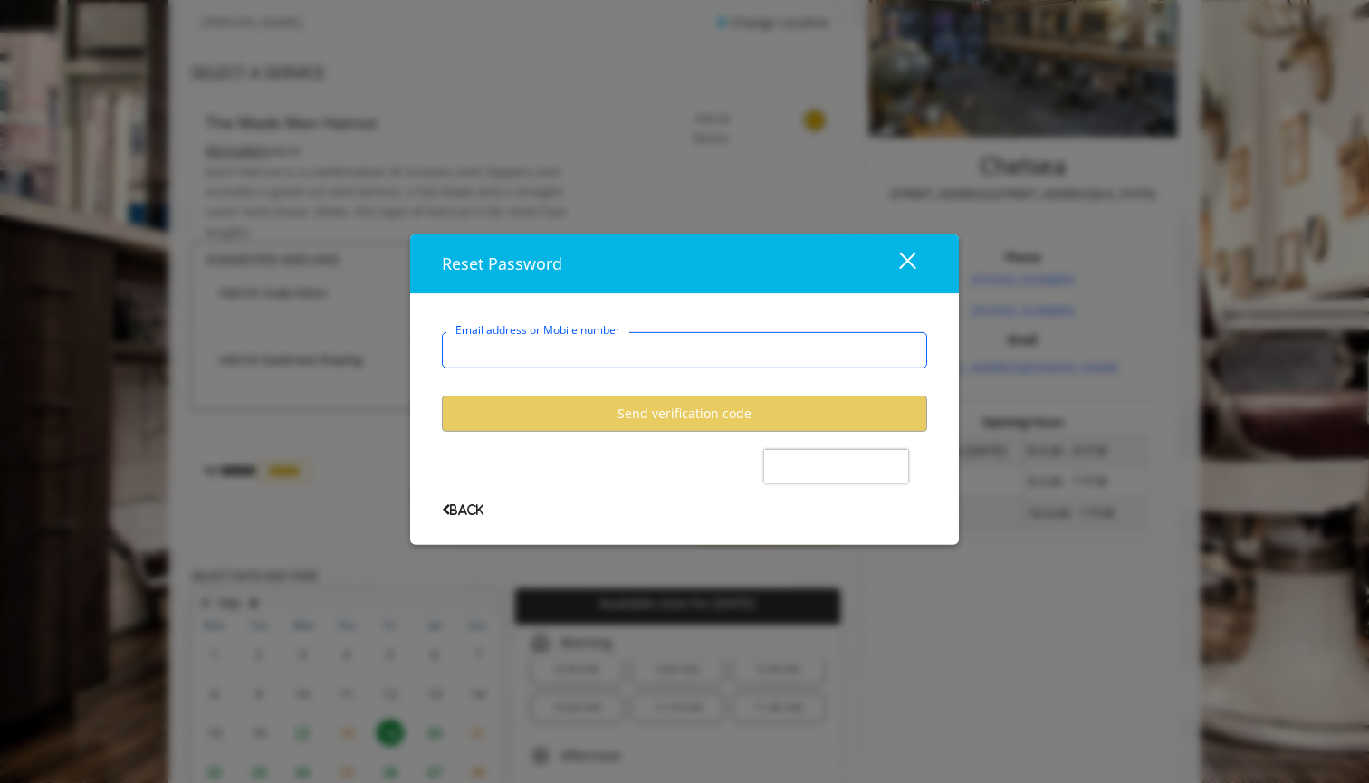
click at [589, 348] on input "Email address or Mobile number" at bounding box center [684, 350] width 485 height 36
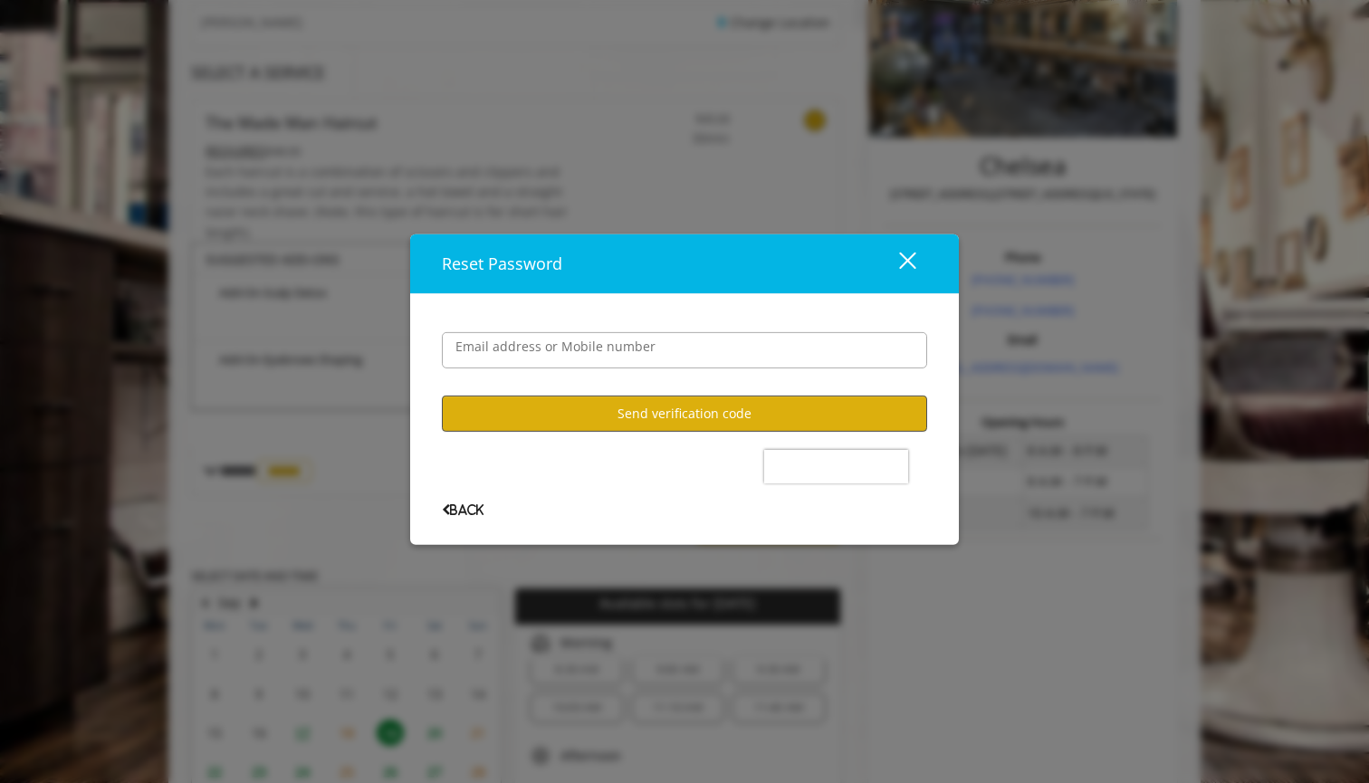
click at [656, 416] on button "Send verification code" at bounding box center [684, 413] width 485 height 35
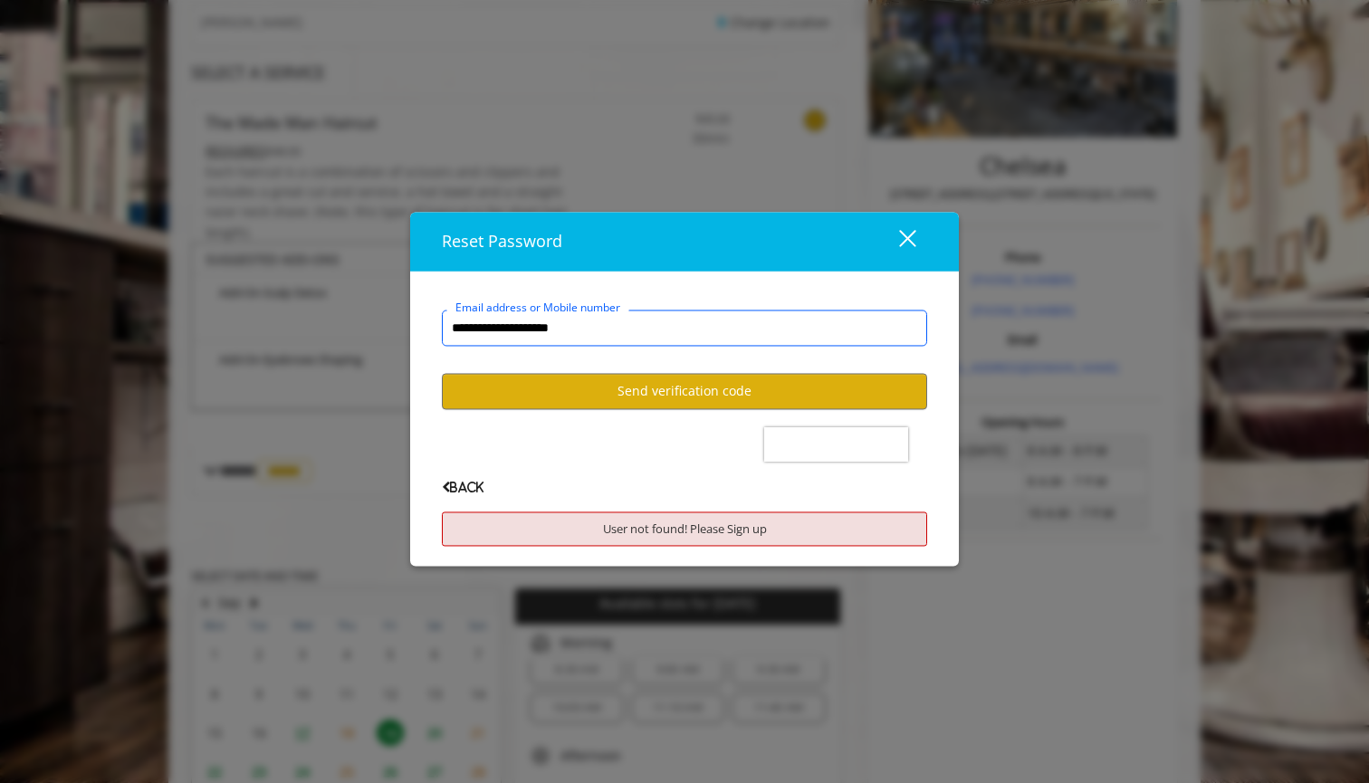
click at [529, 337] on input "**********" at bounding box center [684, 329] width 485 height 36
type input "**********"
click at [633, 389] on button "Send verification code" at bounding box center [684, 391] width 485 height 35
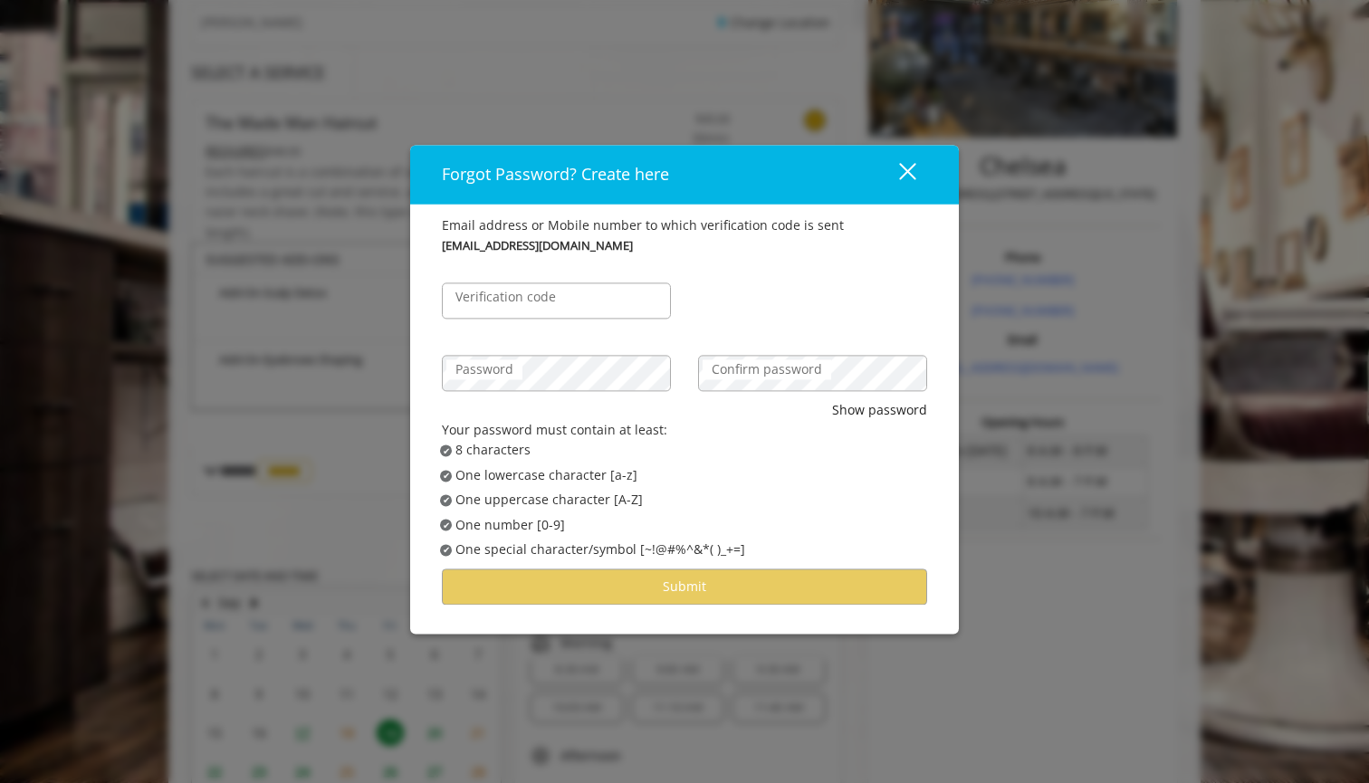
click at [531, 307] on label "Verification code" at bounding box center [505, 297] width 119 height 20
click at [531, 307] on input "Verification code" at bounding box center [556, 300] width 229 height 36
type input "******"
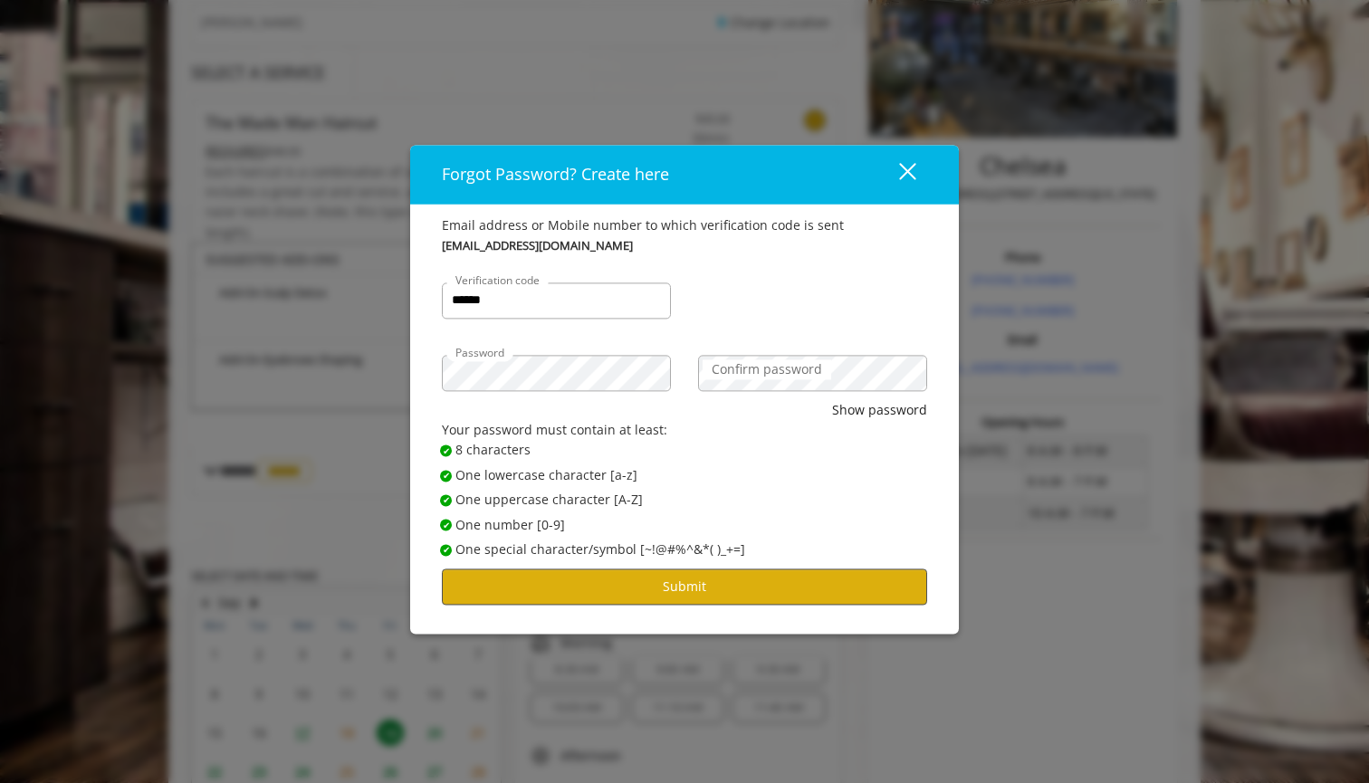
click at [636, 580] on button "Submit" at bounding box center [684, 586] width 485 height 35
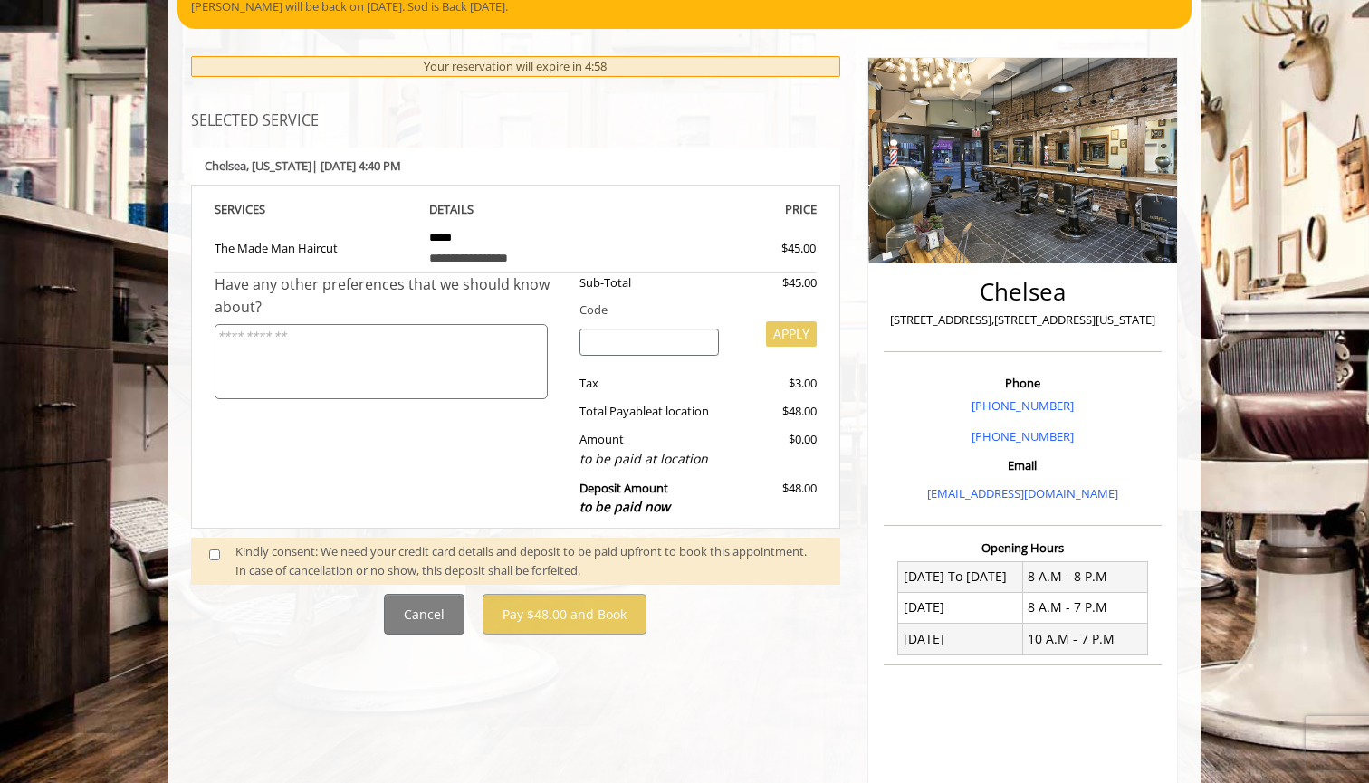
scroll to position [172, 0]
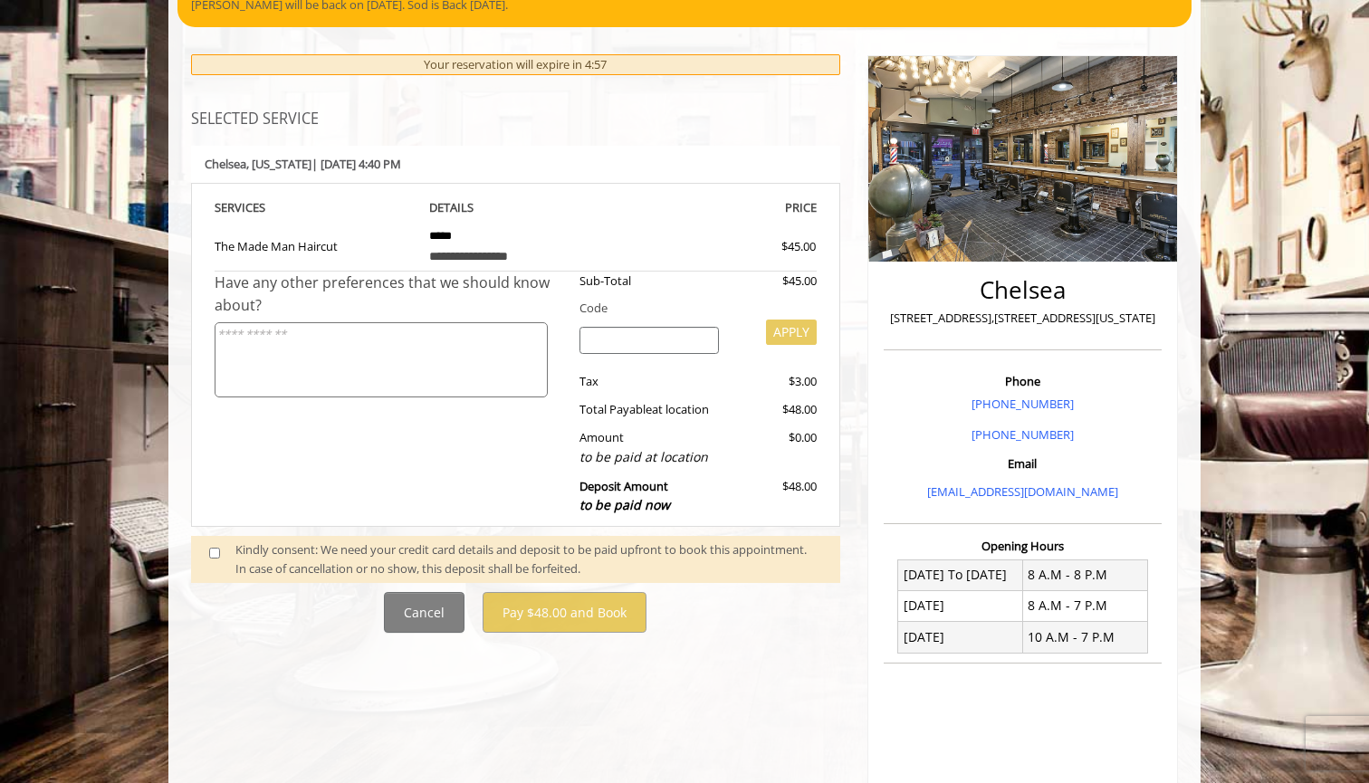
click at [241, 558] on div "Kindly consent: We need your credit card details and deposit to be paid upfront…" at bounding box center [528, 559] width 587 height 38
click at [205, 536] on div "Kindly consent: We need your credit card details and deposit to be paid upfront…" at bounding box center [515, 560] width 649 height 48
click at [206, 540] on span at bounding box center [222, 559] width 53 height 38
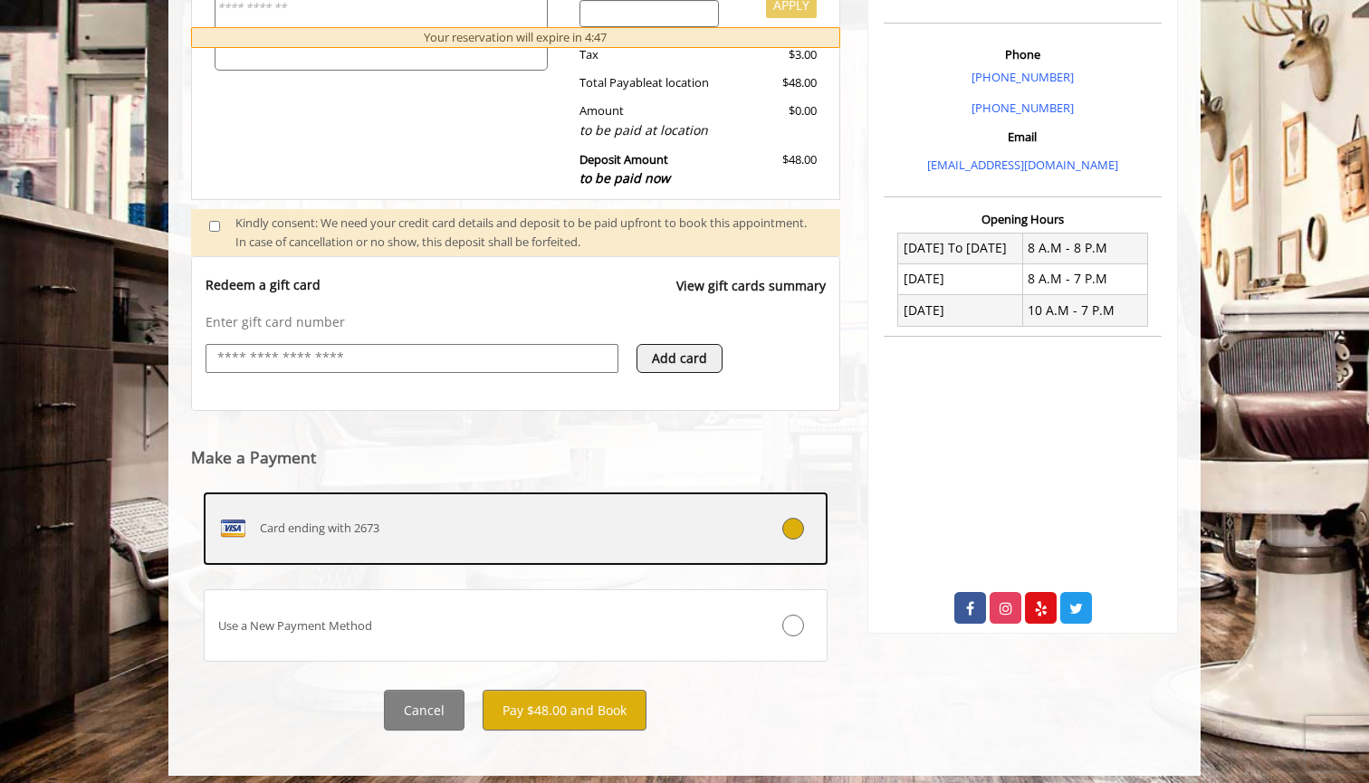
scroll to position [498, 0]
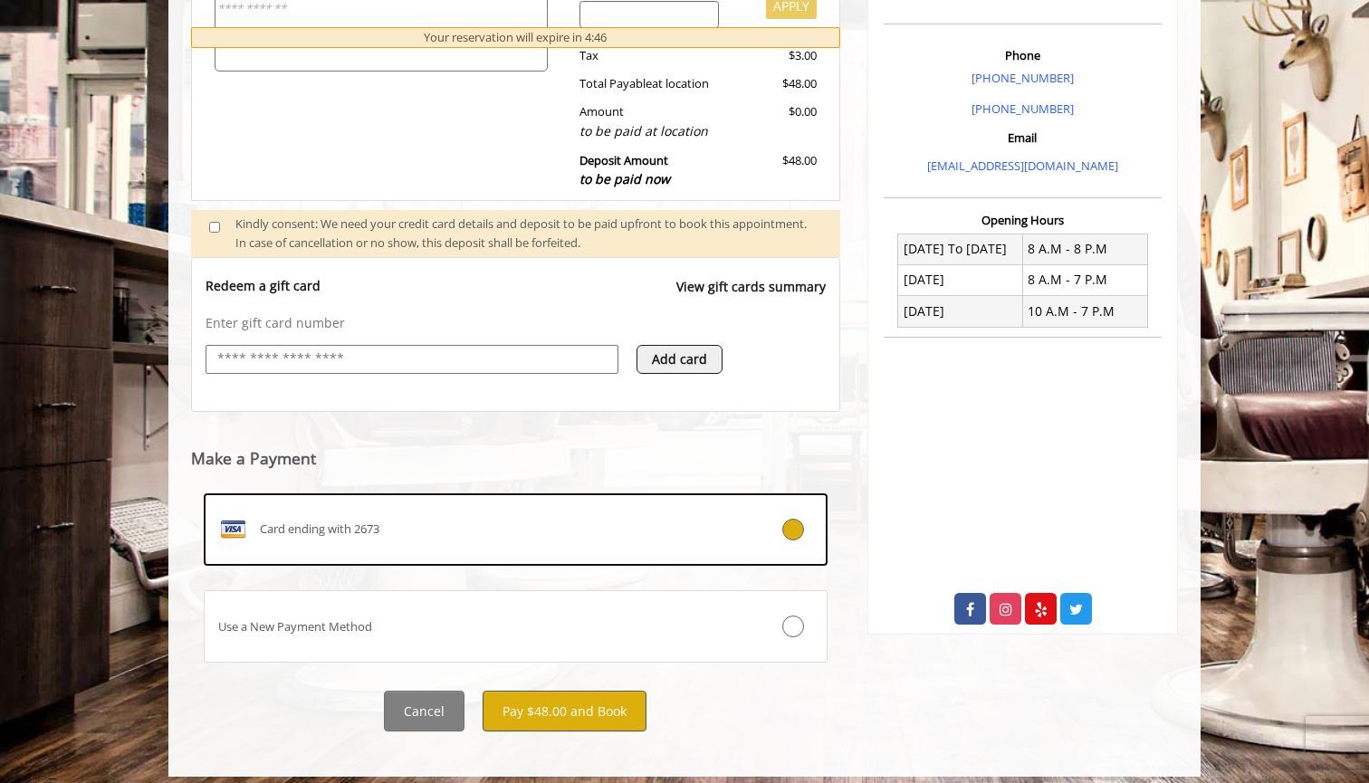
click at [566, 698] on button "Pay $48.00 and Book" at bounding box center [565, 711] width 164 height 41
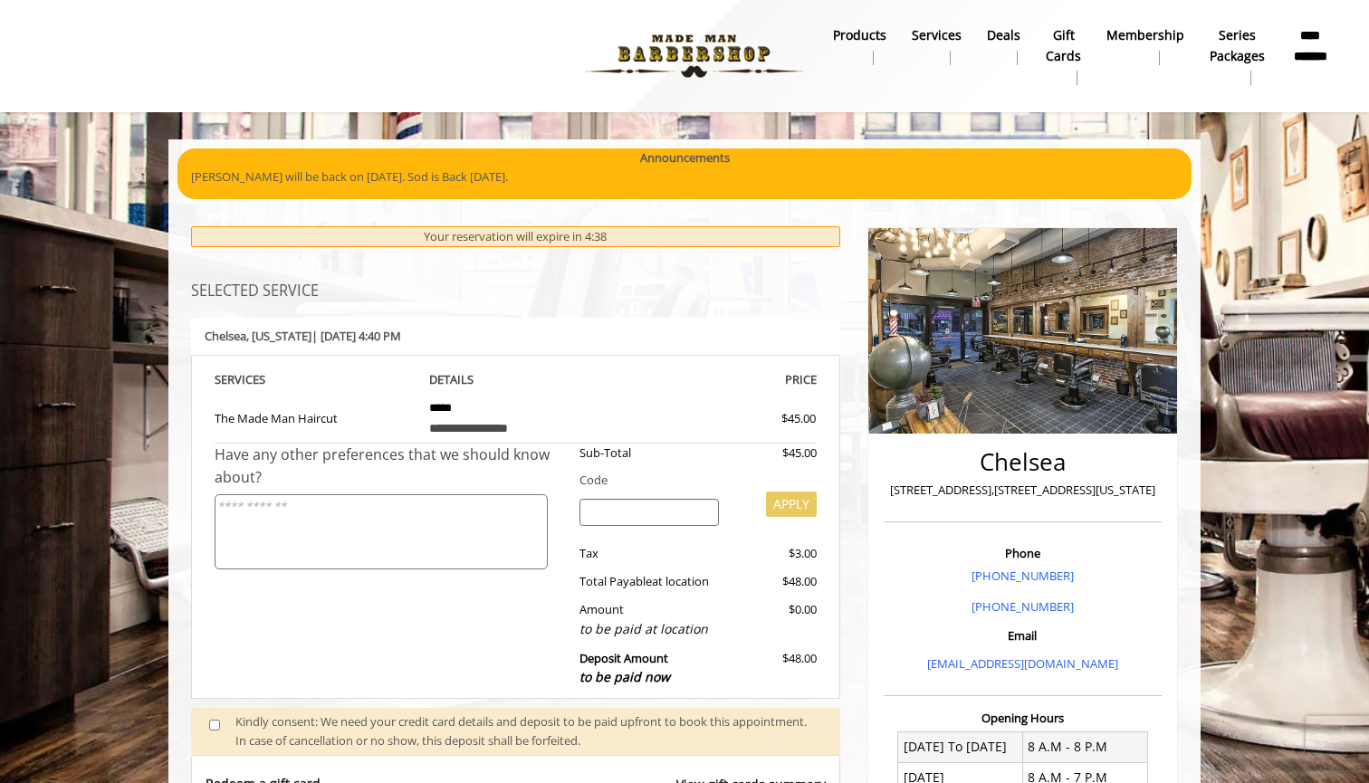
scroll to position [0, 0]
